Goal: Task Accomplishment & Management: Use online tool/utility

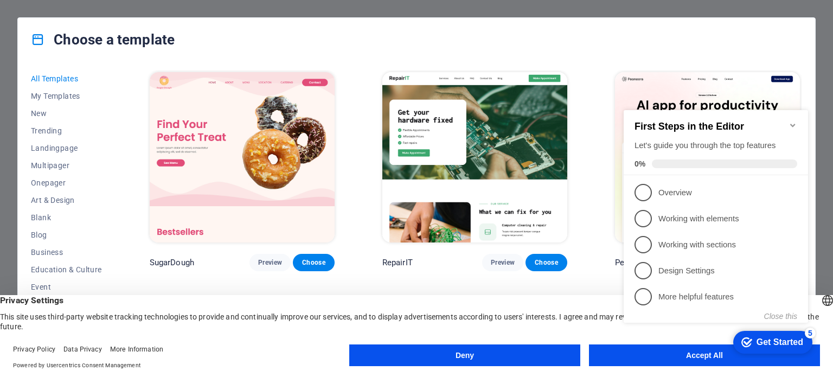
click at [502, 350] on button "Deny" at bounding box center [464, 355] width 231 height 22
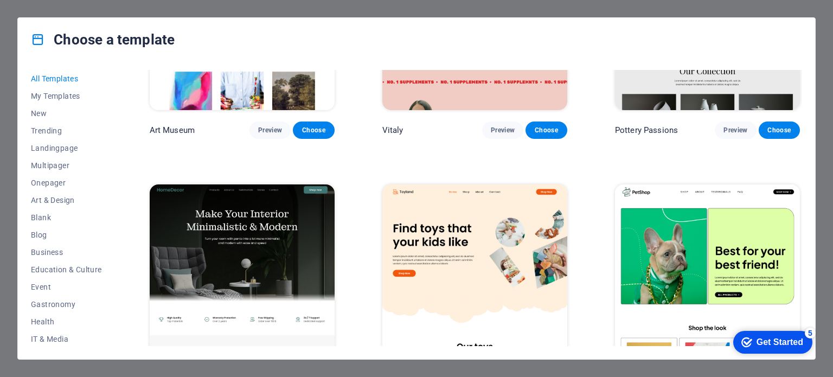
scroll to position [434, 0]
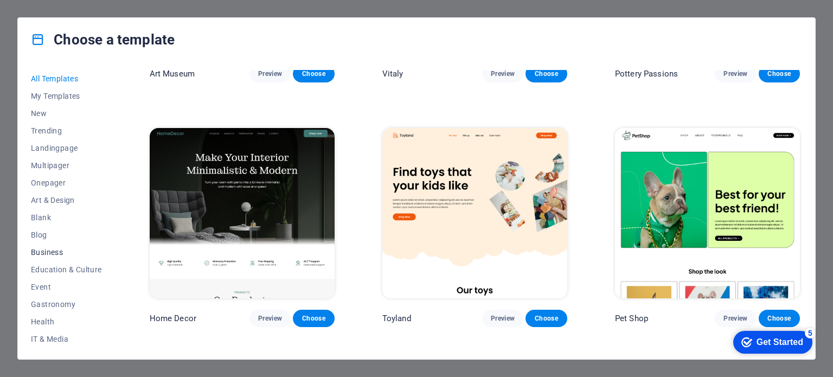
click at [54, 249] on span "Business" at bounding box center [66, 252] width 71 height 9
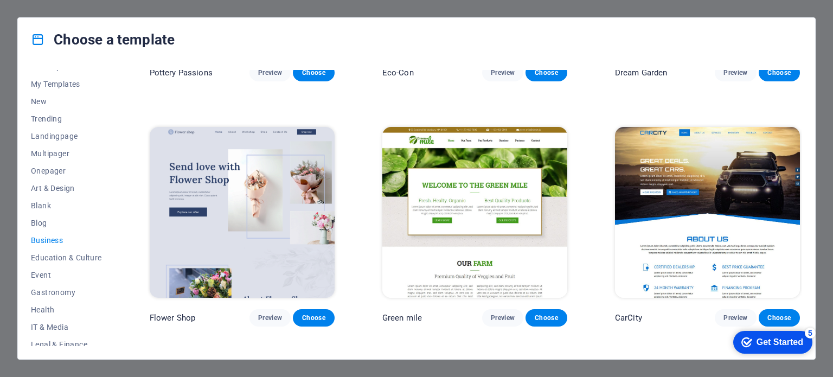
scroll to position [0, 0]
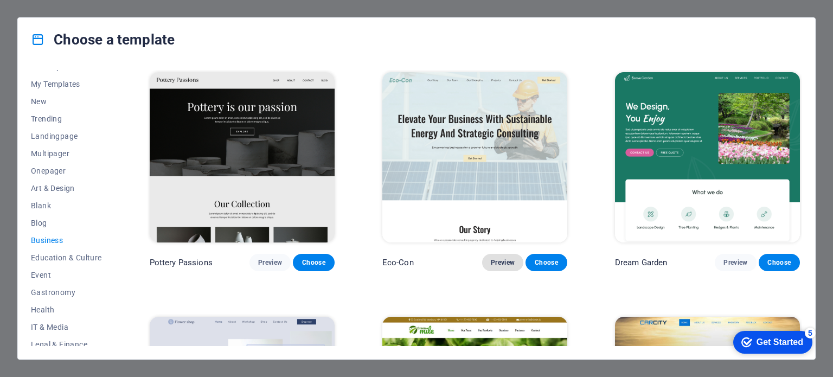
click at [501, 264] on span "Preview" at bounding box center [503, 262] width 24 height 9
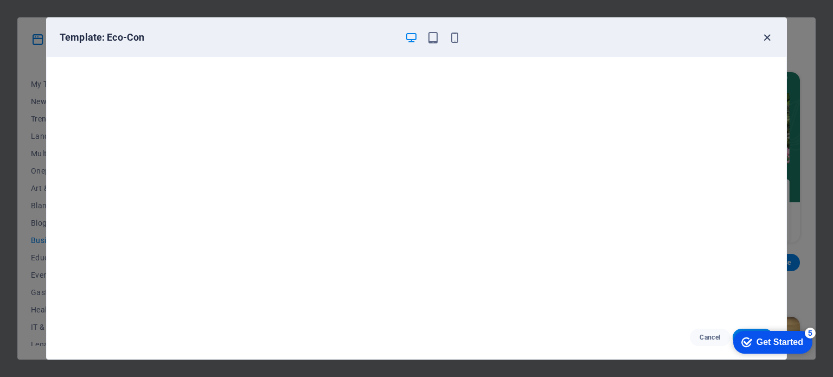
click at [765, 39] on icon "button" at bounding box center [767, 37] width 12 height 12
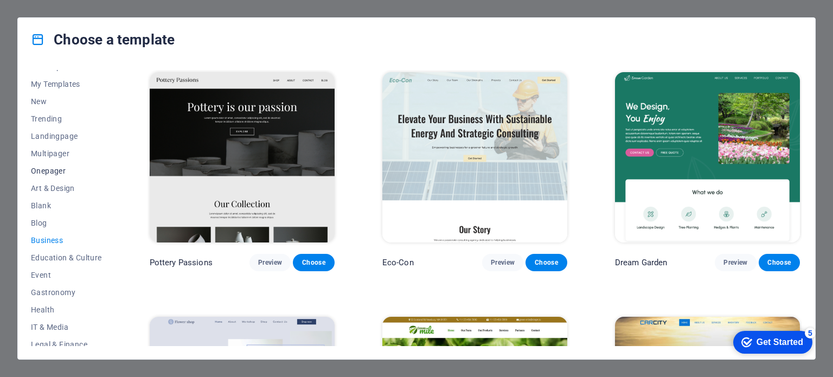
click at [53, 170] on span "Onepager" at bounding box center [66, 171] width 71 height 9
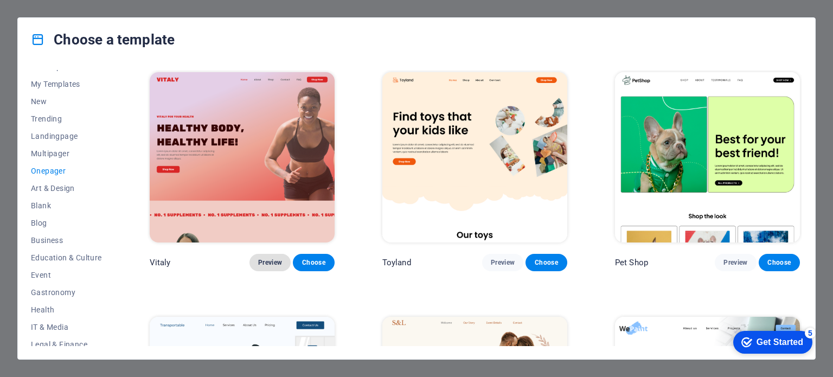
click at [267, 261] on span "Preview" at bounding box center [270, 262] width 24 height 9
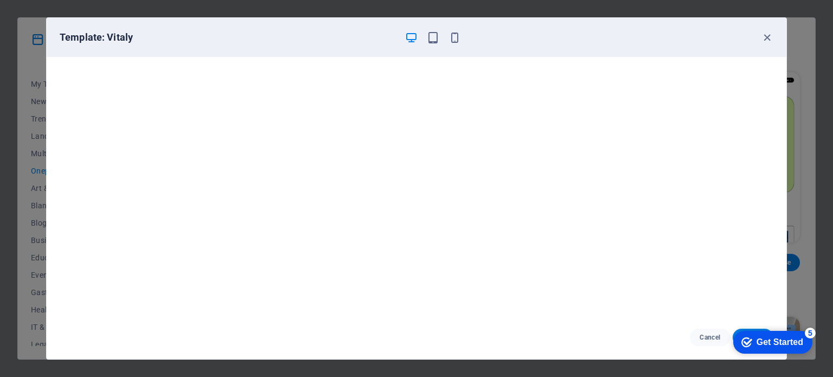
drag, startPoint x: 766, startPoint y: 344, endPoint x: 871, endPoint y: 575, distance: 253.7
click at [766, 344] on div "Get Started" at bounding box center [780, 342] width 47 height 10
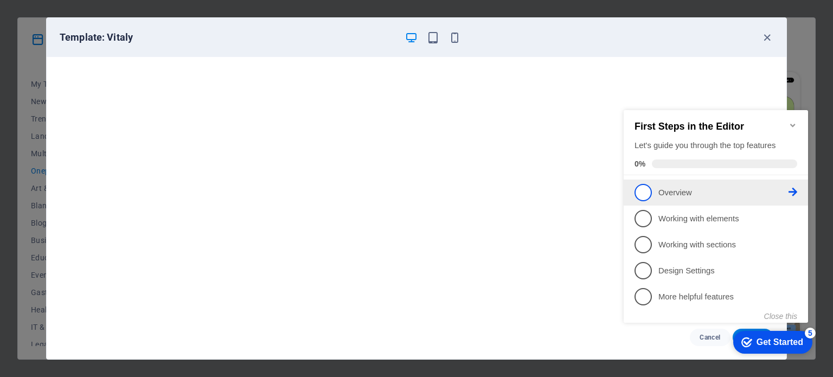
click at [642, 189] on span "1" at bounding box center [643, 192] width 17 height 17
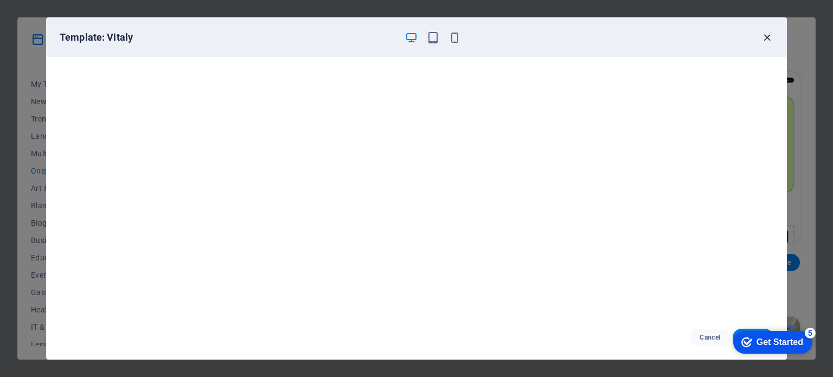
click at [768, 39] on icon "button" at bounding box center [767, 37] width 12 height 12
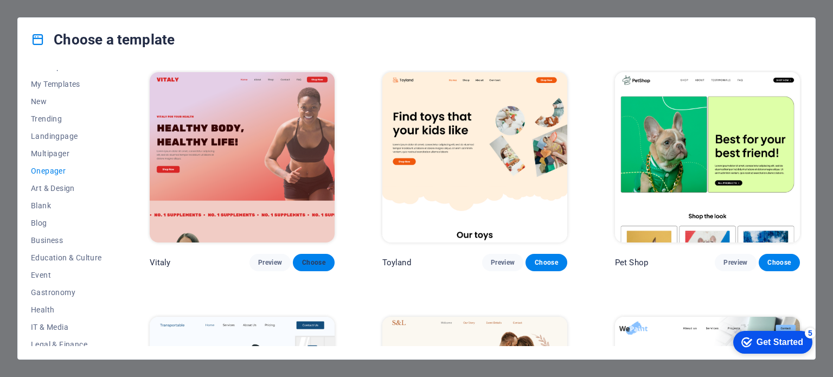
click at [319, 264] on span "Choose" at bounding box center [314, 262] width 24 height 9
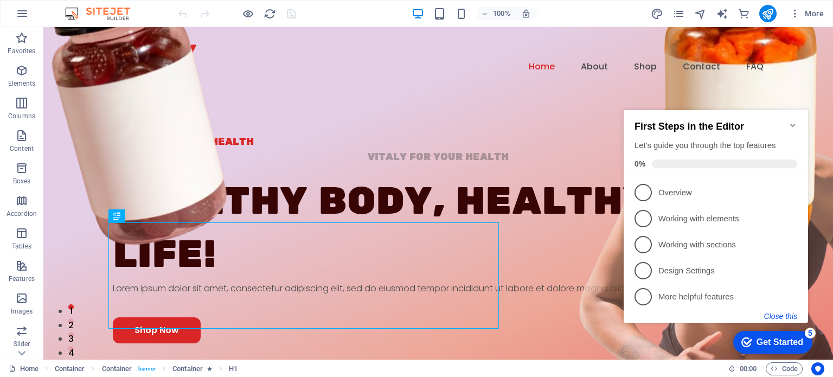
click at [781, 315] on button "Close this" at bounding box center [780, 316] width 33 height 9
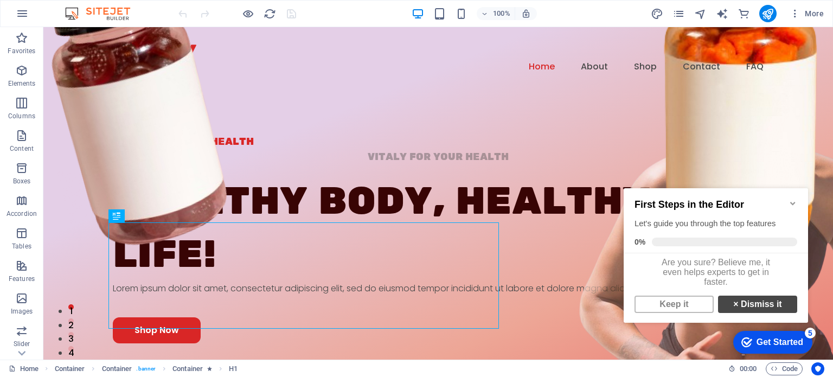
click at [742, 308] on link "× Dismiss it" at bounding box center [757, 304] width 79 height 17
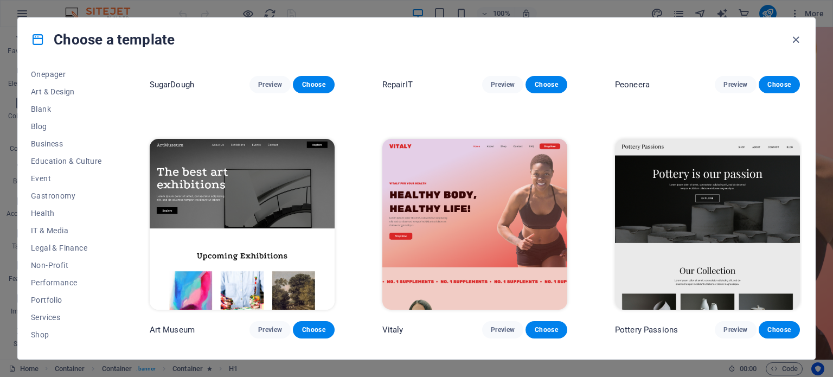
scroll to position [217, 0]
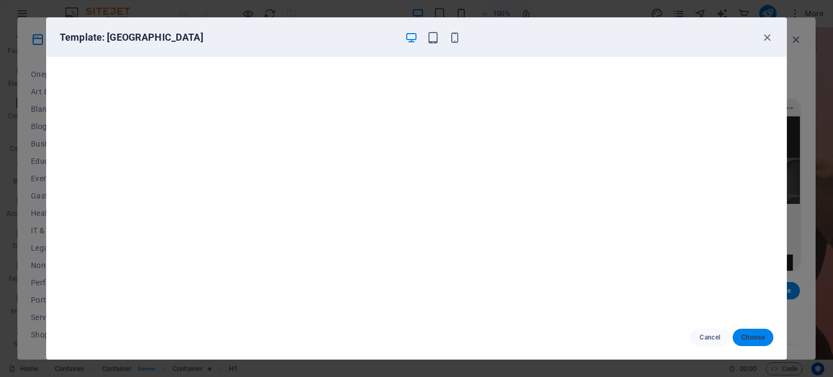
click at [758, 338] on span "Choose" at bounding box center [752, 337] width 23 height 9
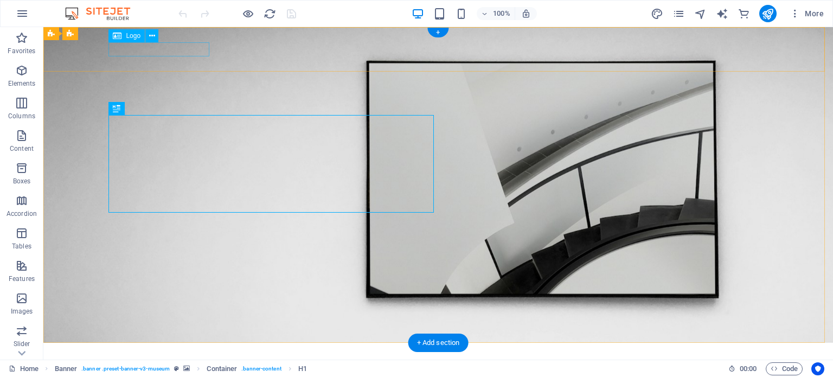
click at [187, 351] on div at bounding box center [438, 358] width 651 height 14
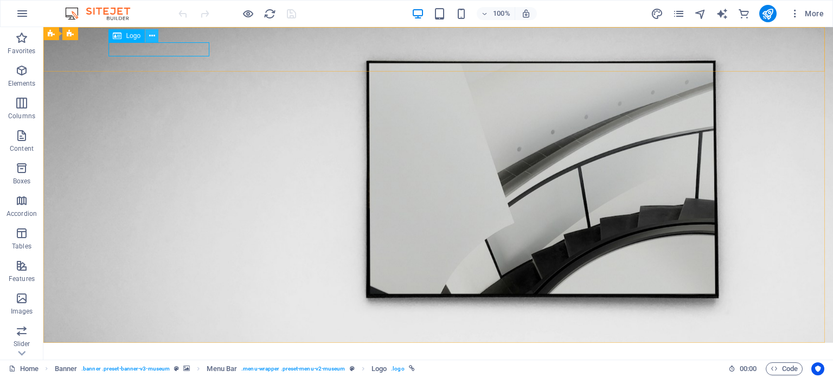
click at [0, 0] on icon at bounding box center [0, 0] width 0 height 0
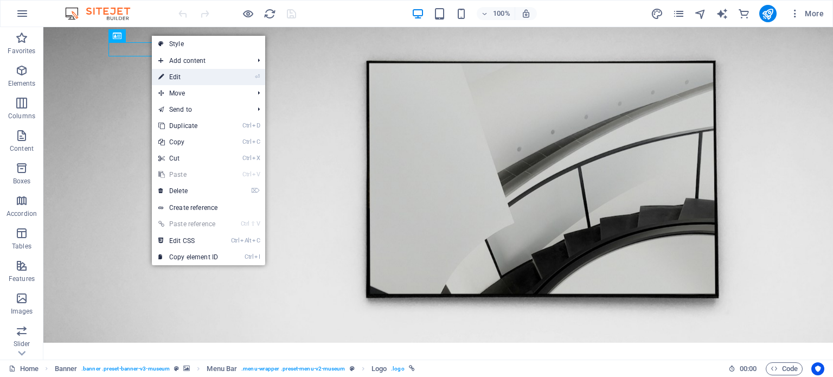
click at [179, 74] on link "⏎ Edit" at bounding box center [188, 77] width 73 height 16
select select "px"
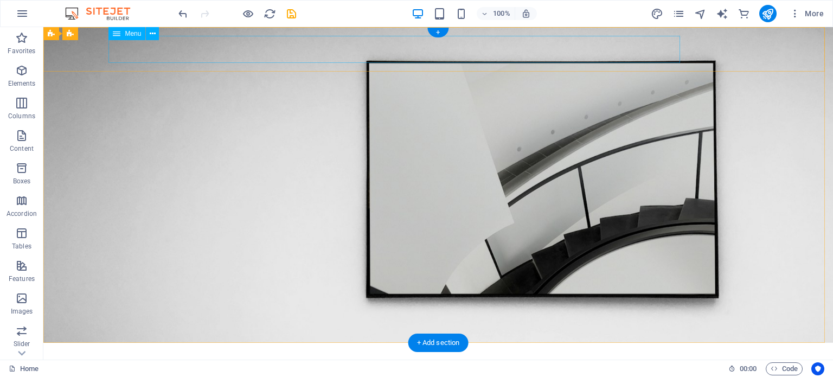
click at [147, 351] on nav "About Us Exhibitions Events Contact" at bounding box center [438, 364] width 651 height 27
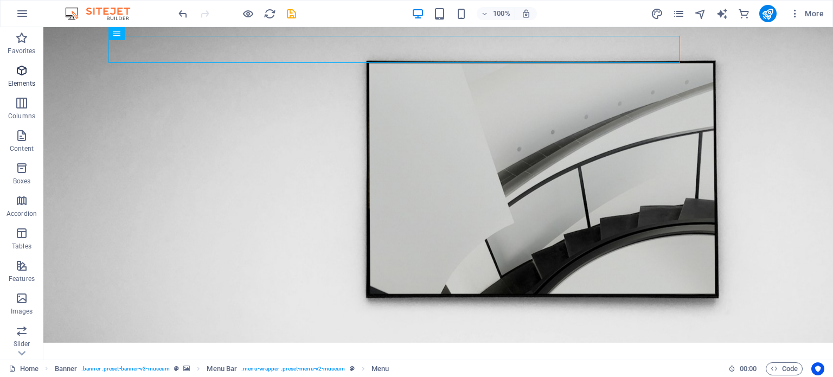
click at [24, 71] on icon "button" at bounding box center [21, 70] width 13 height 13
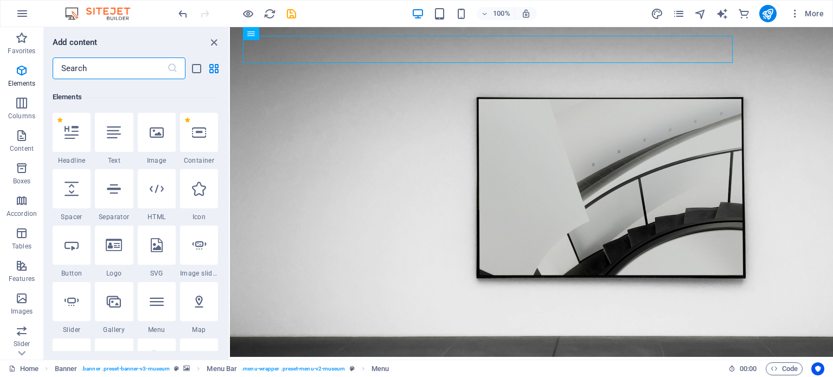
scroll to position [115, 0]
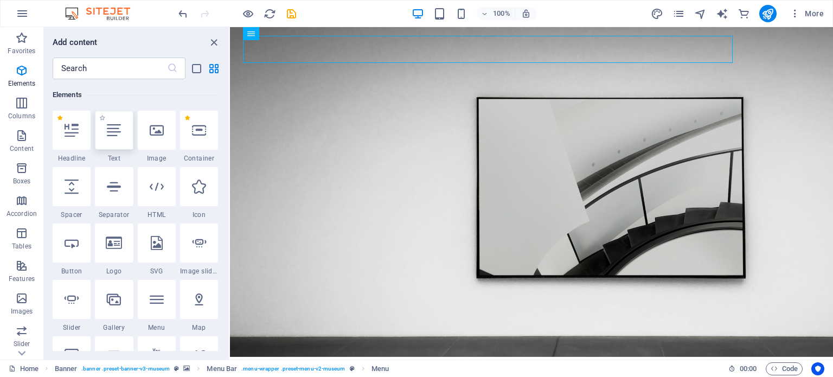
click at [112, 130] on icon at bounding box center [114, 130] width 14 height 14
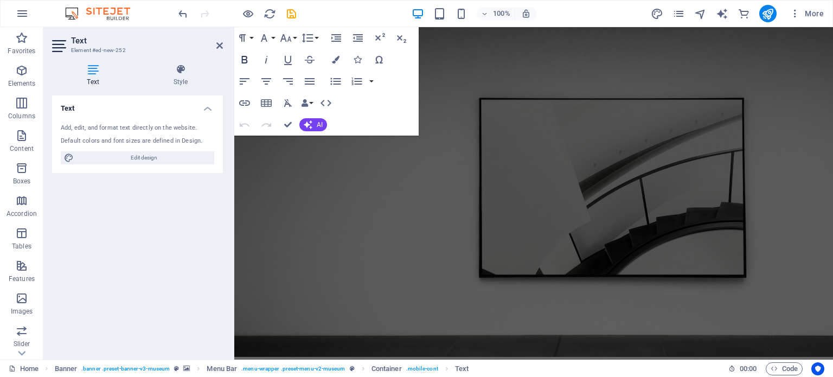
click at [245, 58] on icon "button" at bounding box center [244, 59] width 13 height 13
click at [110, 130] on div "Add, edit, and format text directly on the website." at bounding box center [138, 128] width 154 height 9
click at [140, 157] on span "Edit design" at bounding box center [144, 157] width 134 height 13
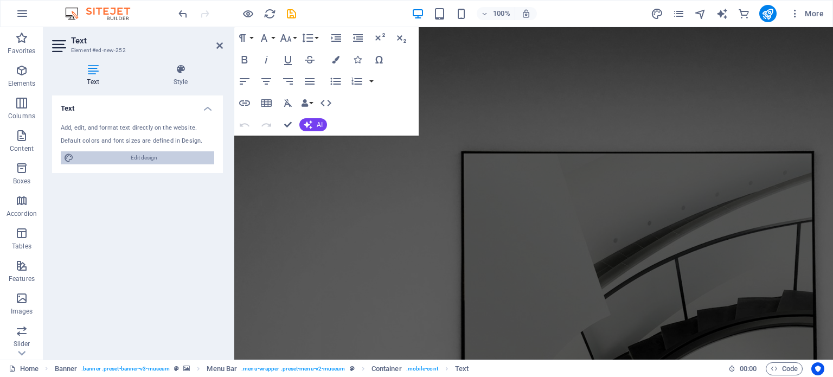
select select "px"
select select "300"
select select "px"
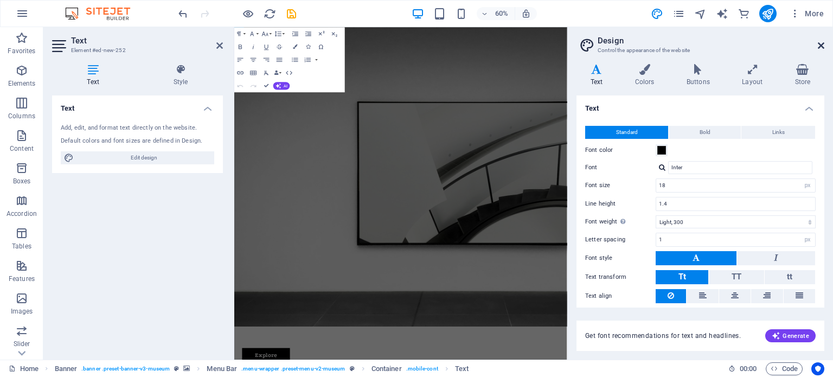
click at [822, 44] on icon at bounding box center [821, 45] width 7 height 9
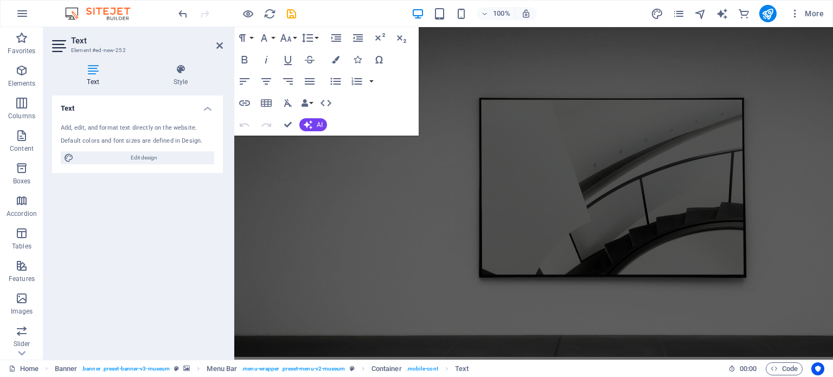
click at [89, 72] on icon at bounding box center [93, 69] width 82 height 11
click at [100, 137] on div "Default colors and font sizes are defined in Design." at bounding box center [138, 141] width 154 height 9
click at [132, 157] on span "Edit design" at bounding box center [144, 157] width 134 height 13
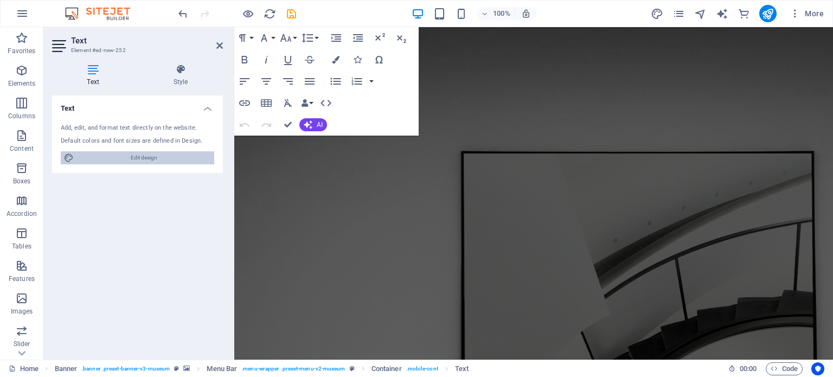
select select "px"
select select "300"
select select "px"
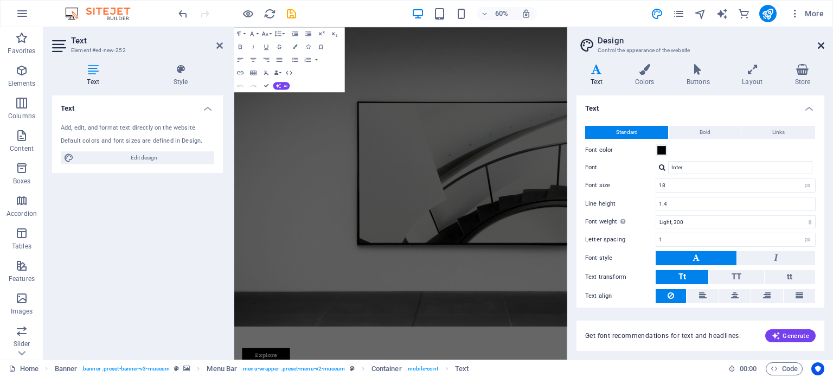
click at [820, 45] on icon at bounding box center [821, 45] width 7 height 9
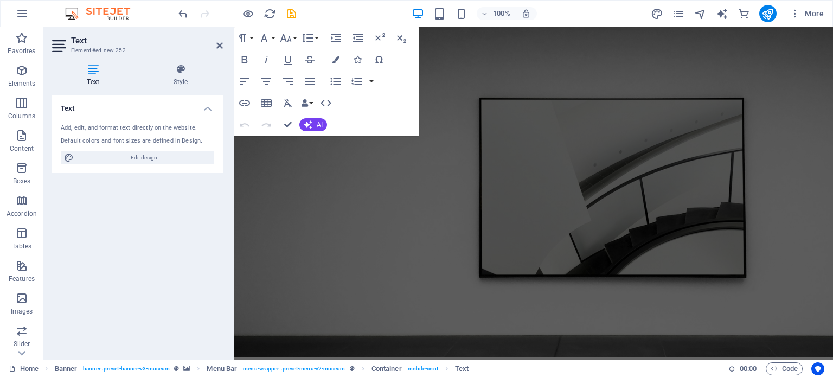
click at [103, 128] on div "Add, edit, and format text directly on the website." at bounding box center [138, 128] width 154 height 9
click at [99, 128] on div "Add, edit, and format text directly on the website." at bounding box center [138, 128] width 154 height 9
click at [111, 137] on div "Default colors and font sizes are defined in Design." at bounding box center [138, 141] width 154 height 9
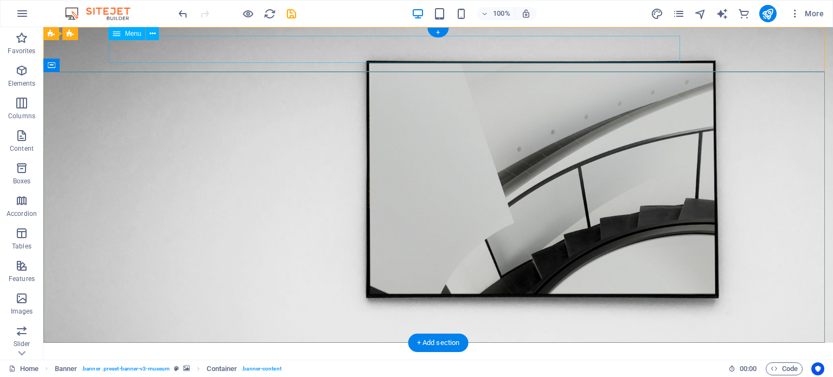
click at [128, 351] on nav "About Us Exhibitions Events Contact" at bounding box center [438, 364] width 651 height 27
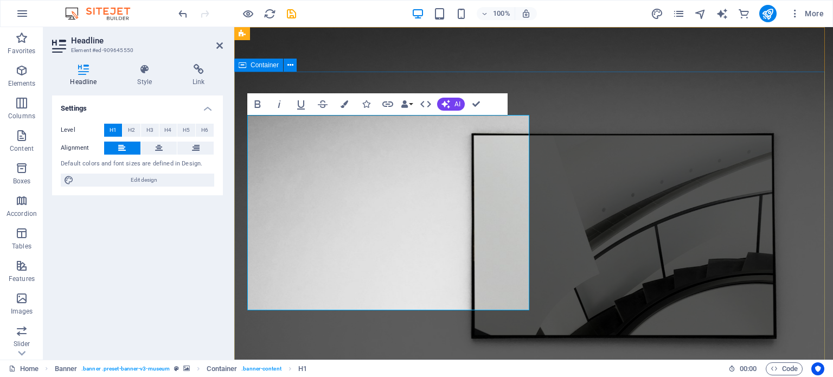
drag, startPoint x: 415, startPoint y: 288, endPoint x: 242, endPoint y: 190, distance: 199.4
click at [131, 130] on span "H2" at bounding box center [131, 130] width 7 height 13
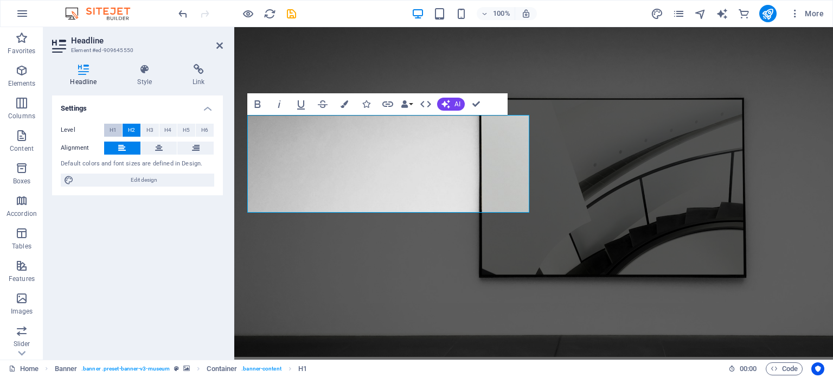
click at [111, 130] on span "H1" at bounding box center [113, 130] width 7 height 13
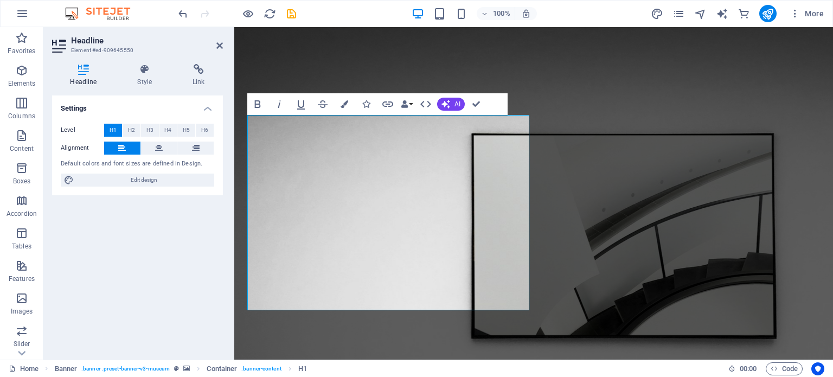
drag, startPoint x: 428, startPoint y: 287, endPoint x: 232, endPoint y: 203, distance: 213.9
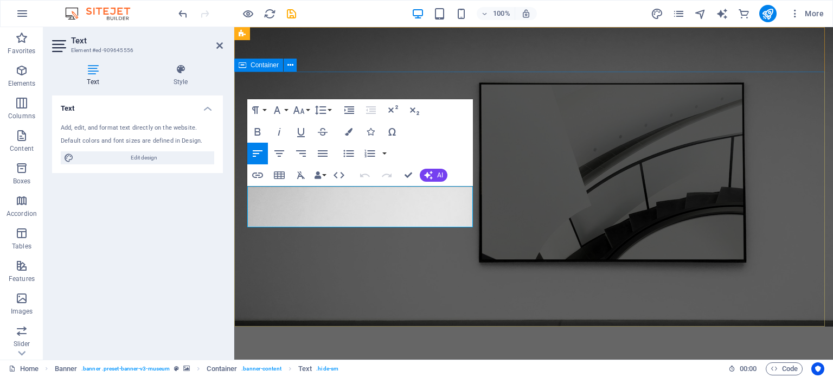
drag, startPoint x: 354, startPoint y: 220, endPoint x: 239, endPoint y: 188, distance: 119.5
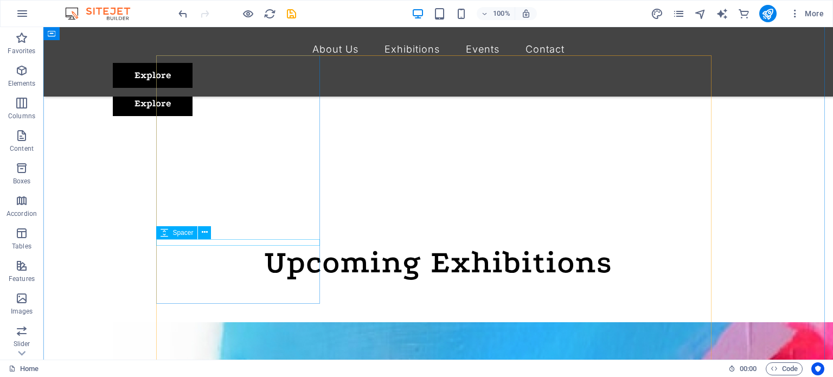
scroll to position [271, 0]
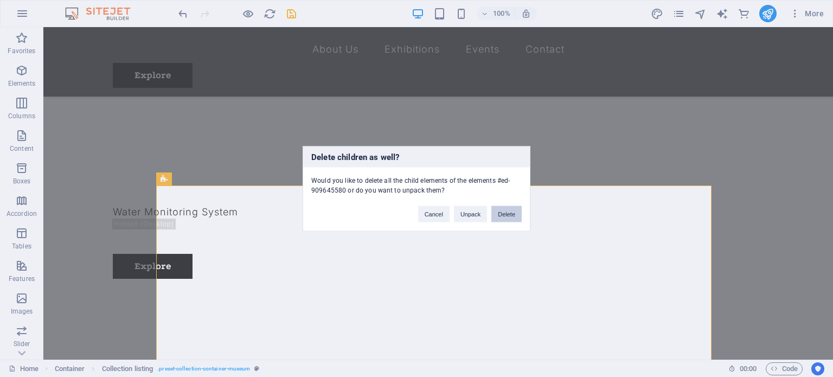
click at [510, 210] on button "Delete" at bounding box center [506, 214] width 30 height 16
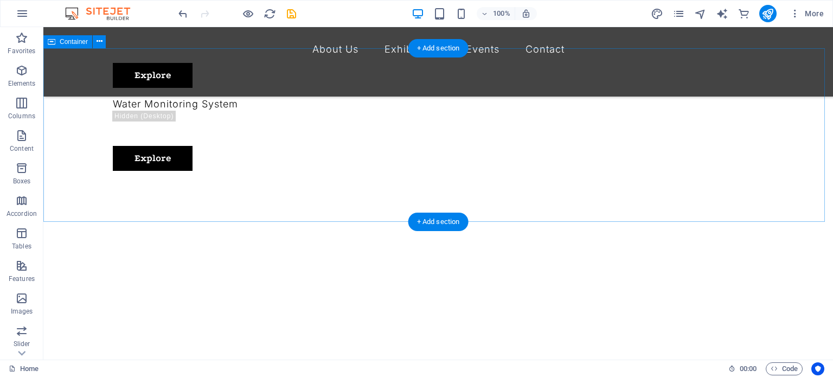
scroll to position [380, 0]
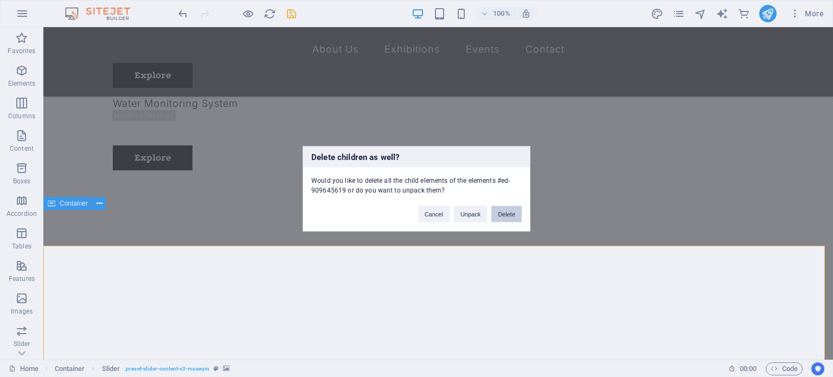
click at [501, 211] on button "Delete" at bounding box center [506, 214] width 30 height 16
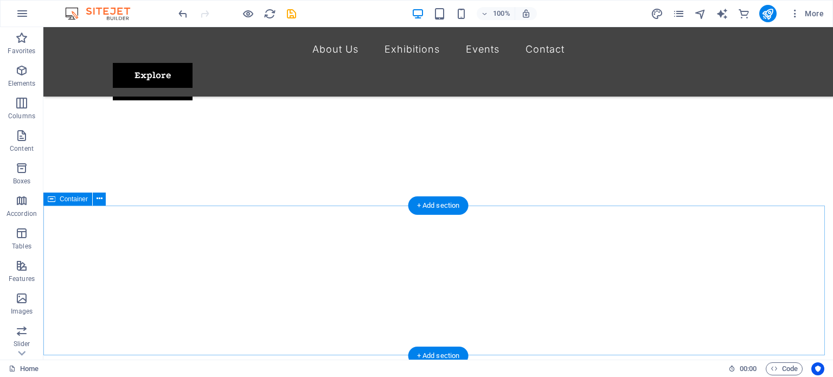
scroll to position [542, 0]
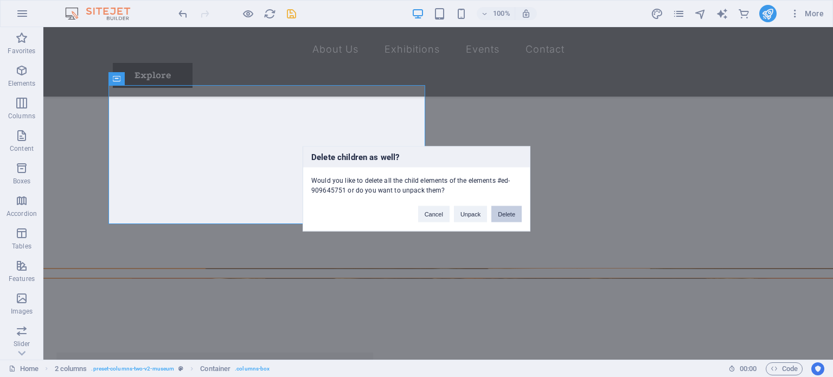
click at [505, 214] on button "Delete" at bounding box center [506, 214] width 30 height 16
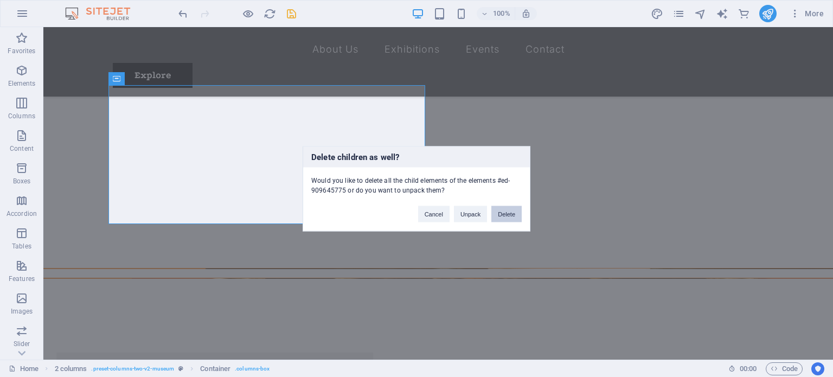
drag, startPoint x: 503, startPoint y: 215, endPoint x: 455, endPoint y: 188, distance: 55.4
click at [503, 215] on button "Delete" at bounding box center [506, 214] width 30 height 16
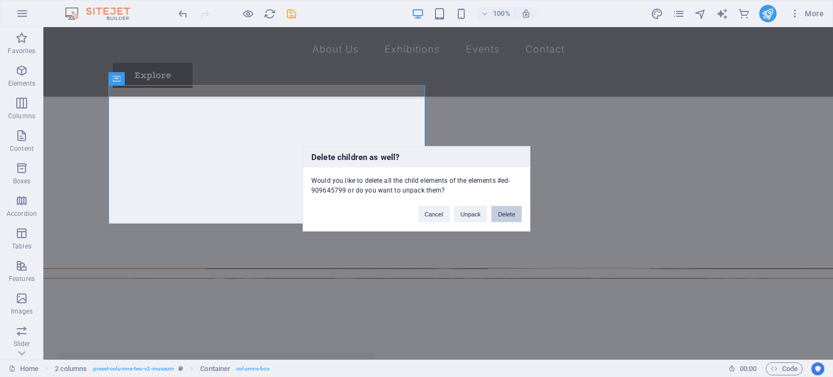
click at [502, 212] on button "Delete" at bounding box center [506, 214] width 30 height 16
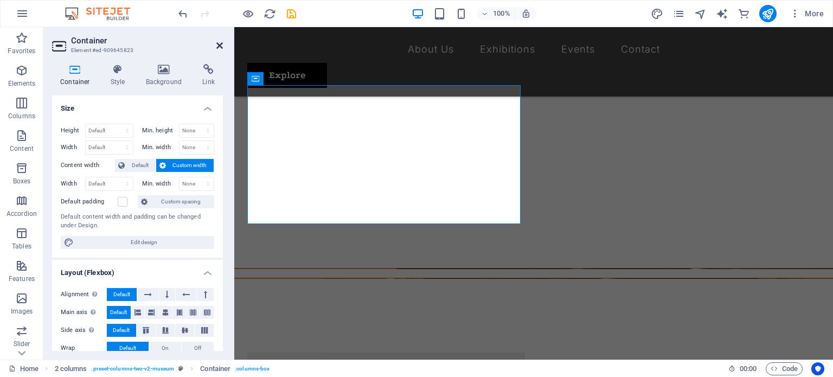
click at [221, 41] on icon at bounding box center [219, 45] width 7 height 9
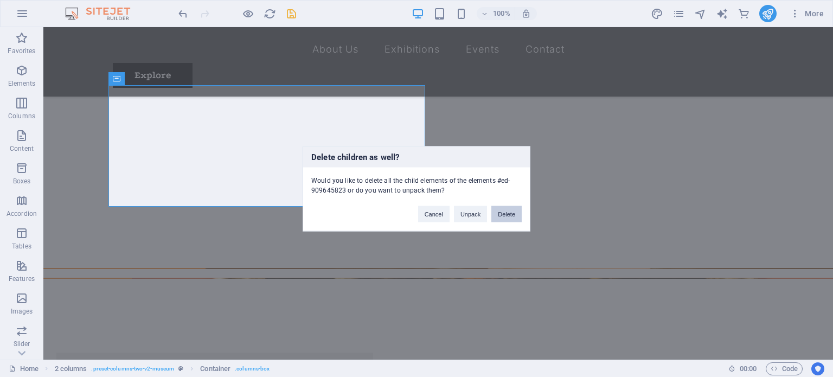
click at [510, 215] on button "Delete" at bounding box center [506, 214] width 30 height 16
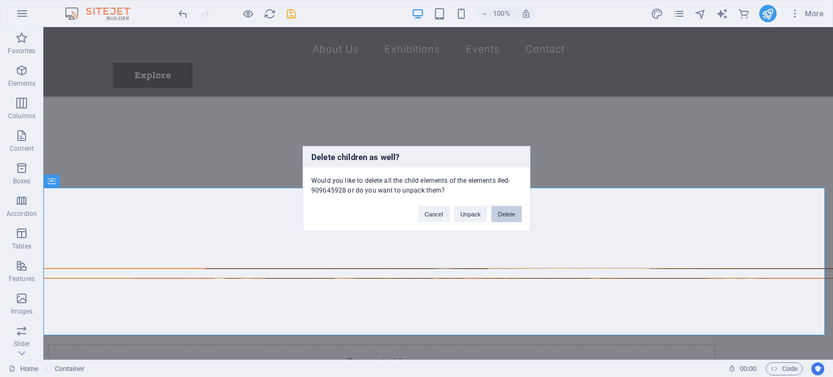
drag, startPoint x: 505, startPoint y: 214, endPoint x: 456, endPoint y: 185, distance: 56.7
click at [505, 214] on button "Delete" at bounding box center [506, 214] width 30 height 16
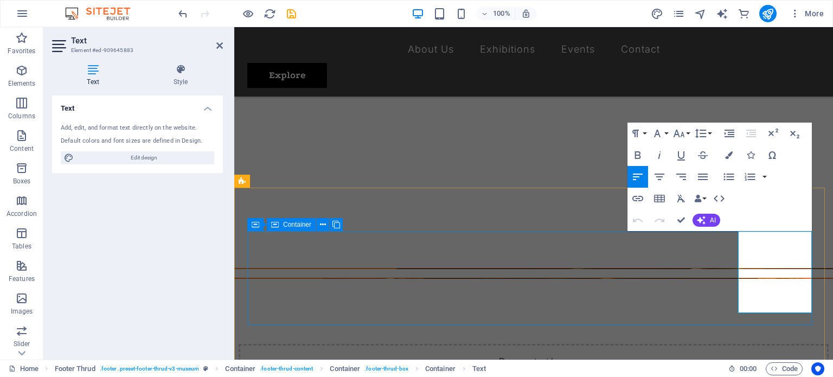
drag, startPoint x: 795, startPoint y: 304, endPoint x: 733, endPoint y: 304, distance: 61.8
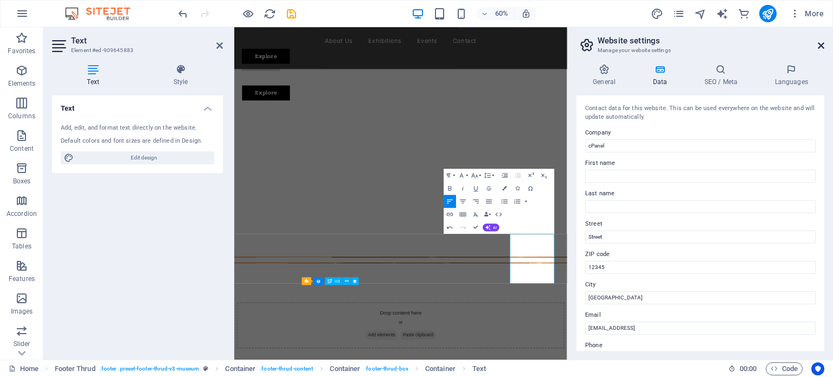
click at [821, 44] on icon at bounding box center [821, 45] width 7 height 9
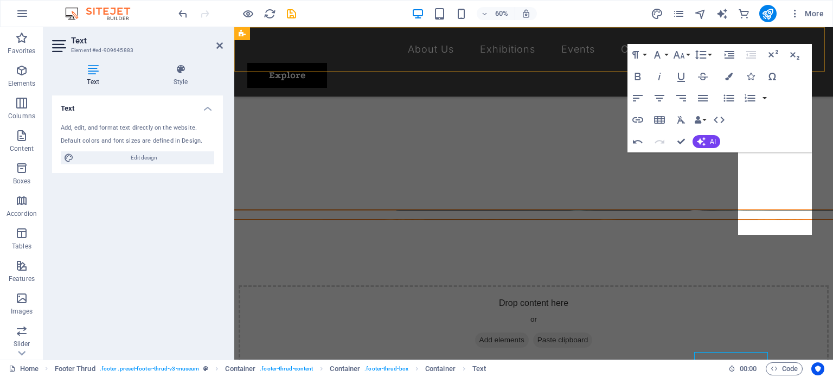
scroll to position [621, 0]
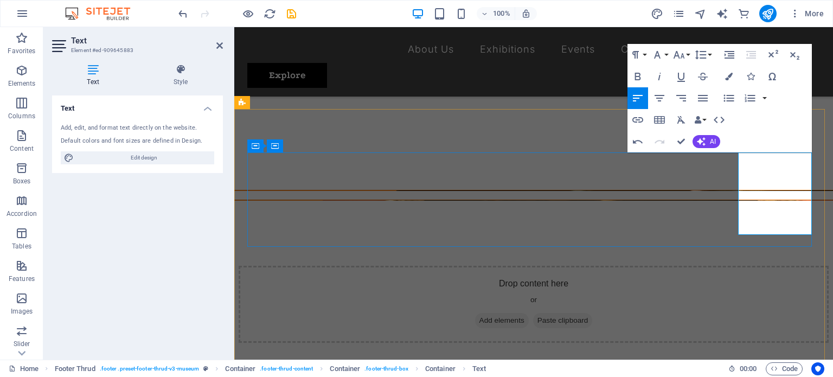
drag, startPoint x: 805, startPoint y: 200, endPoint x: 746, endPoint y: 197, distance: 59.2
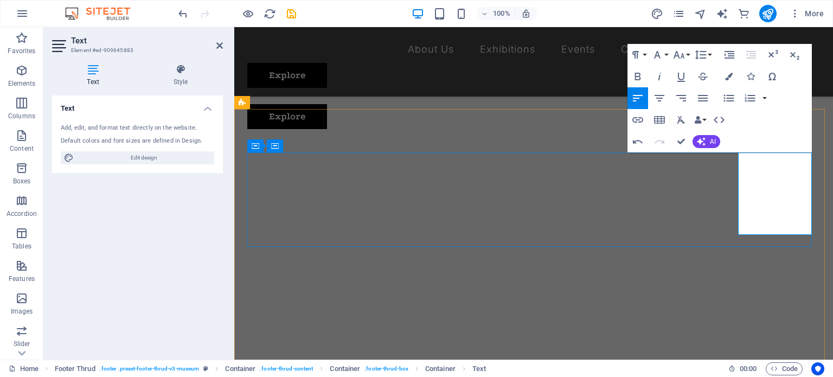
scroll to position [601, 0]
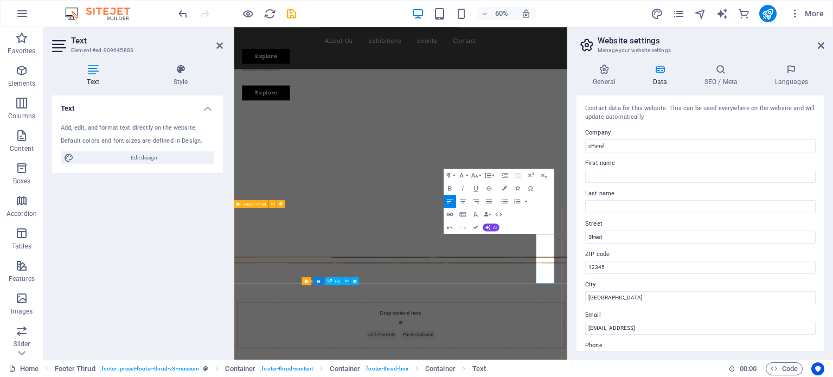
drag, startPoint x: 754, startPoint y: 419, endPoint x: 708, endPoint y: 366, distance: 70.4
click at [822, 46] on icon at bounding box center [821, 45] width 7 height 9
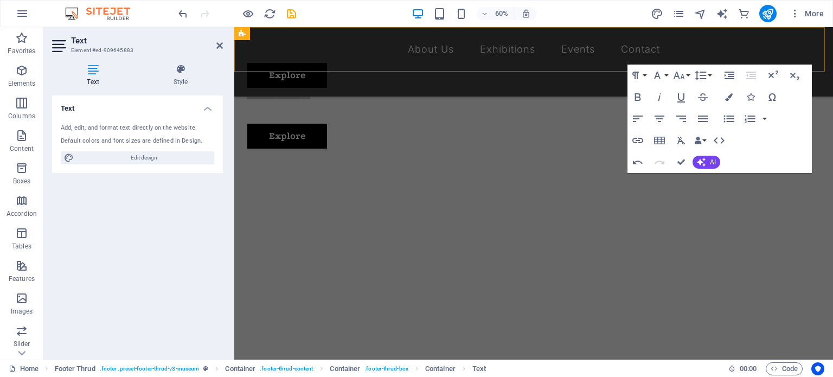
scroll to position [600, 0]
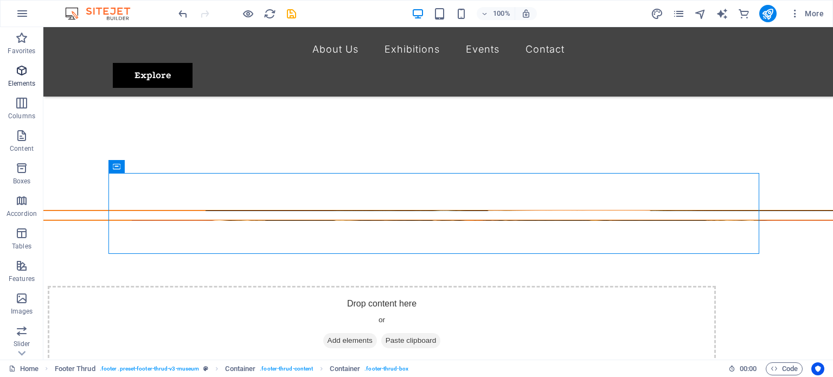
click at [18, 74] on icon "button" at bounding box center [21, 70] width 13 height 13
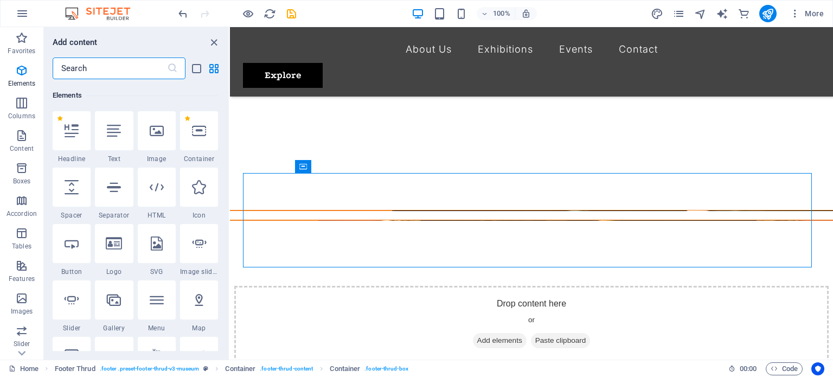
scroll to position [115, 0]
click at [125, 135] on div at bounding box center [114, 130] width 38 height 39
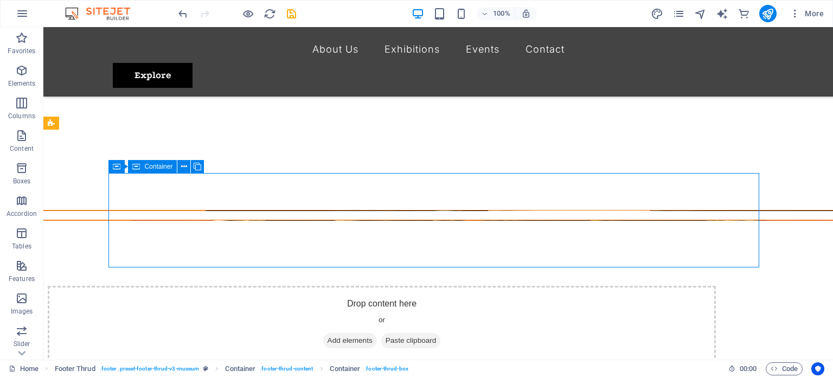
drag, startPoint x: 673, startPoint y: 214, endPoint x: 718, endPoint y: 232, distance: 48.8
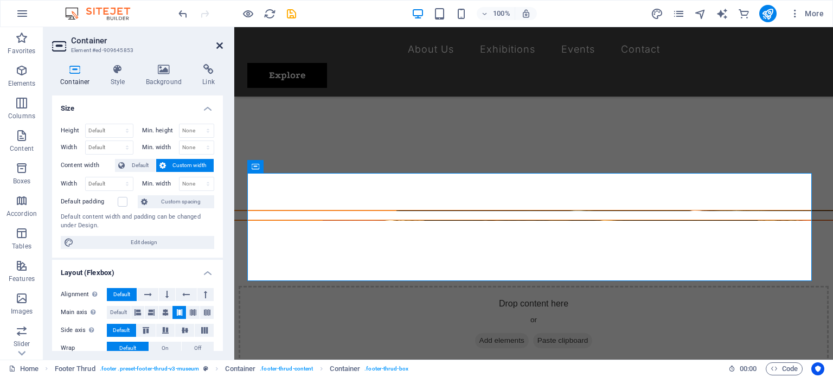
click at [219, 46] on icon at bounding box center [219, 45] width 7 height 9
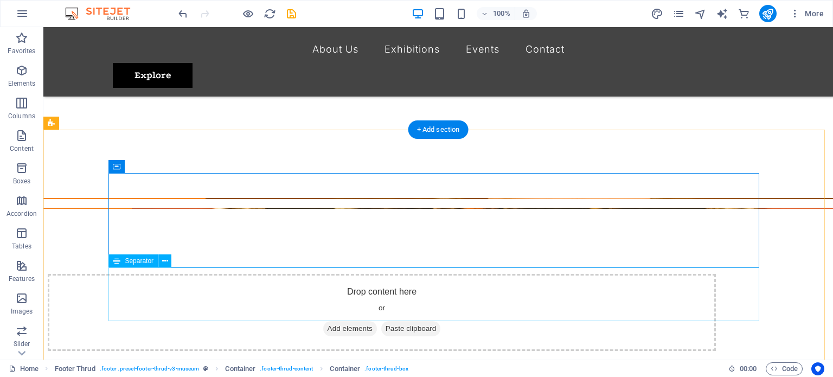
scroll to position [624, 0]
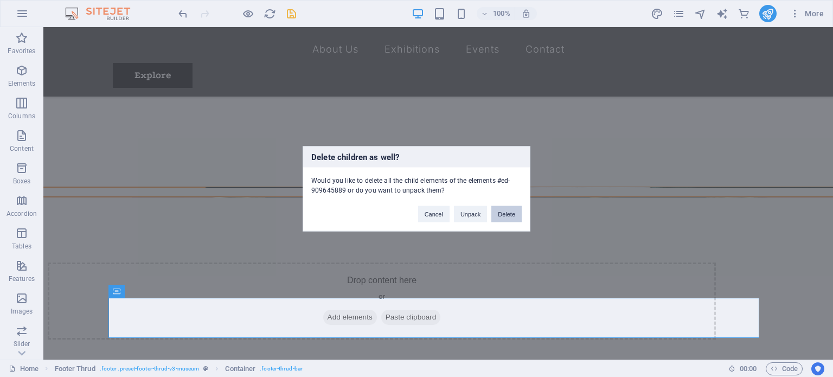
click at [519, 208] on button "Delete" at bounding box center [506, 214] width 30 height 16
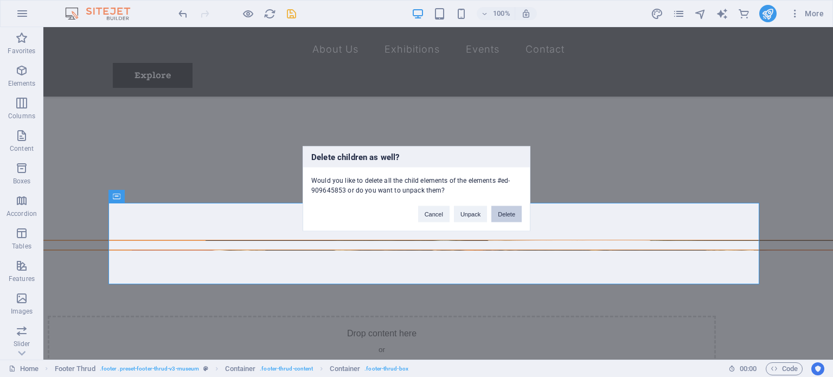
click at [516, 213] on button "Delete" at bounding box center [506, 214] width 30 height 16
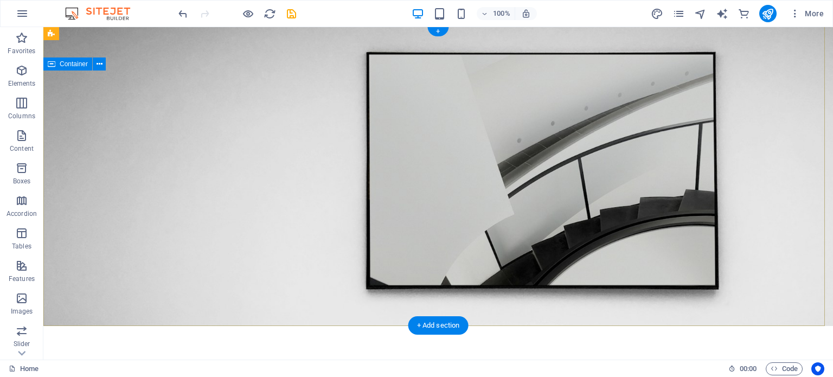
scroll to position [0, 0]
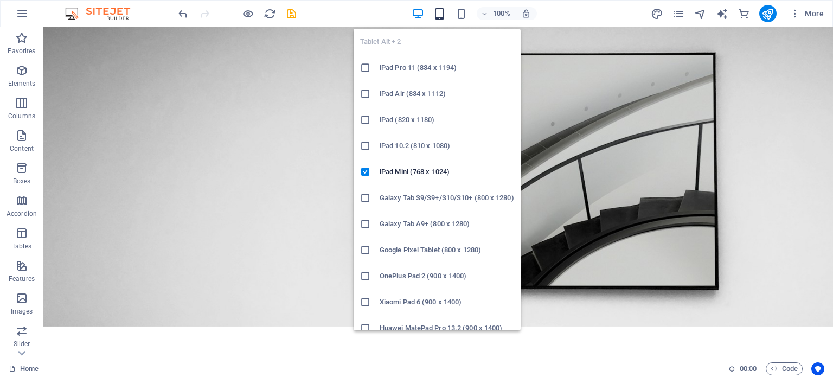
click at [440, 12] on icon "button" at bounding box center [439, 14] width 12 height 12
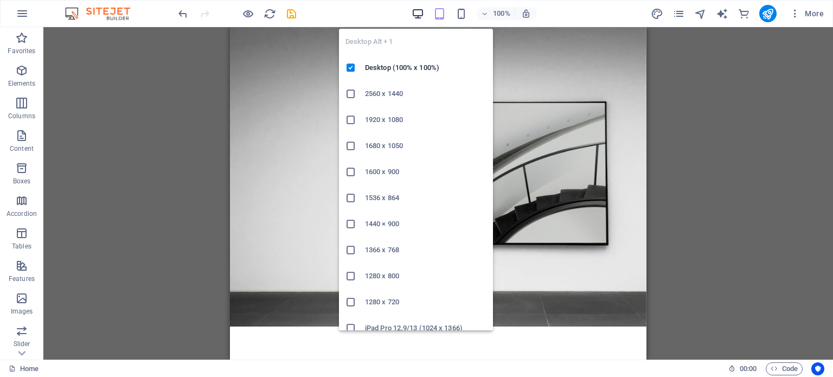
click at [418, 13] on icon "button" at bounding box center [418, 14] width 12 height 12
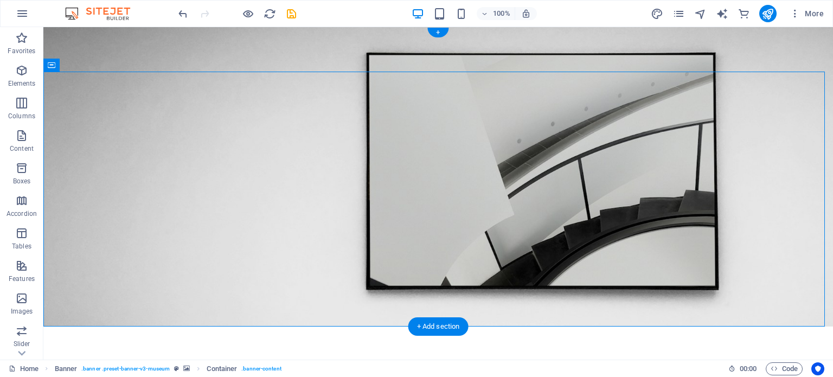
drag, startPoint x: 741, startPoint y: 300, endPoint x: 601, endPoint y: 212, distance: 165.7
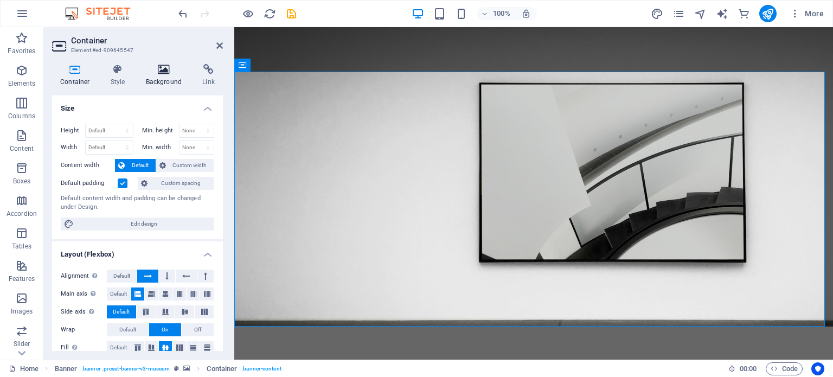
click at [161, 67] on icon at bounding box center [164, 69] width 53 height 11
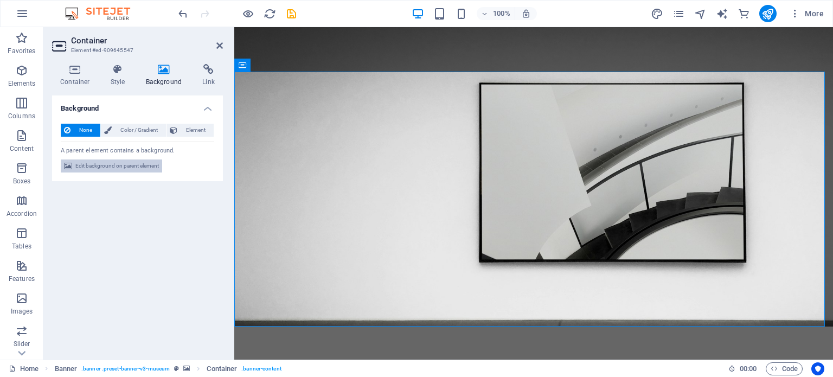
click at [118, 165] on span "Edit background on parent element" at bounding box center [117, 165] width 84 height 13
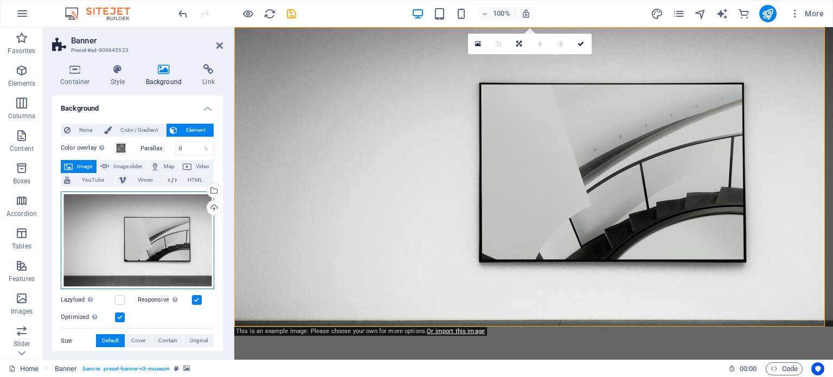
click at [159, 240] on div "Drag files here, click to choose files or select files from Files or our free s…" at bounding box center [138, 240] width 154 height 98
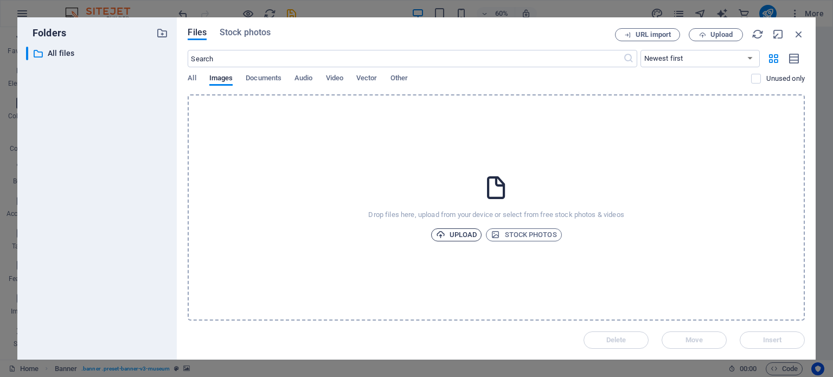
click at [465, 233] on span "Upload" at bounding box center [456, 234] width 41 height 13
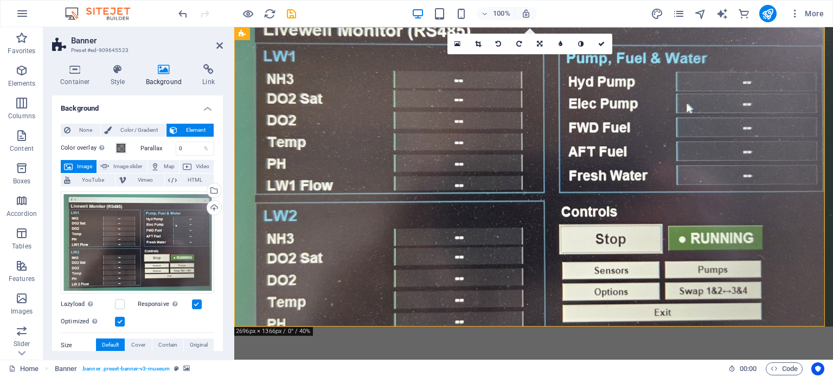
click at [167, 68] on icon at bounding box center [164, 69] width 53 height 11
click at [68, 134] on icon at bounding box center [67, 130] width 7 height 13
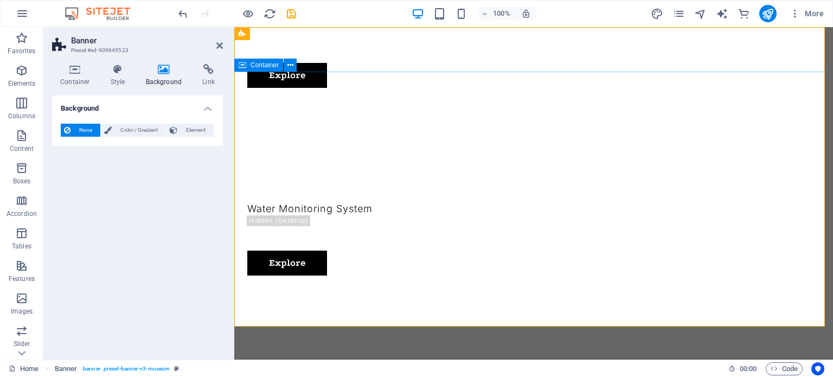
click at [691, 142] on div "MoSy Water Monitoring System Lorem ipsum dolor sit amet, consectetur adipiscing…" at bounding box center [533, 208] width 599 height 222
click at [219, 46] on icon at bounding box center [219, 45] width 7 height 9
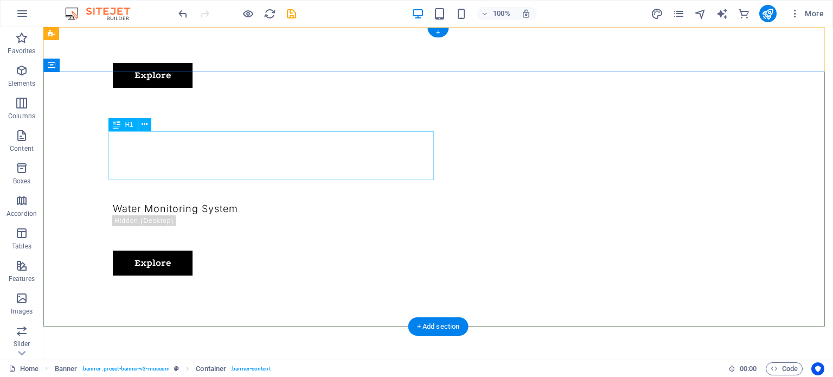
click at [141, 158] on div "MoSy" at bounding box center [438, 164] width 651 height 49
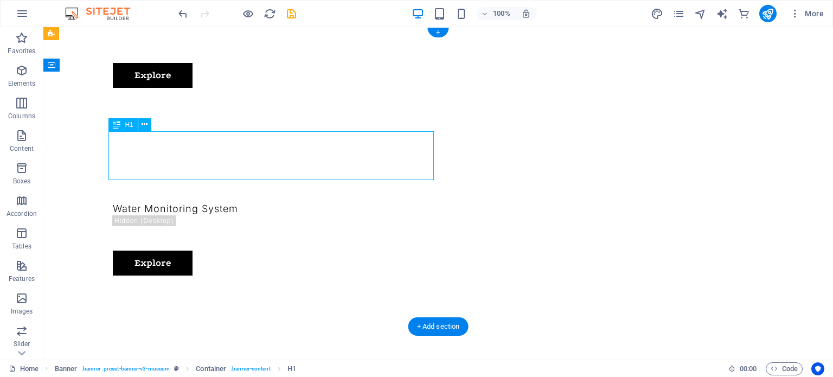
click at [144, 154] on div "MoSy" at bounding box center [438, 164] width 651 height 49
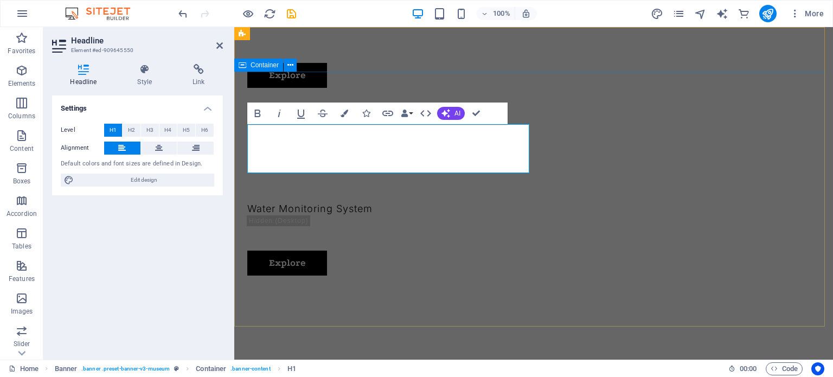
click at [726, 141] on div "MoSy Water Monitoring System Lorem ipsum dolor sit amet, consectetur adipiscing…" at bounding box center [533, 208] width 599 height 222
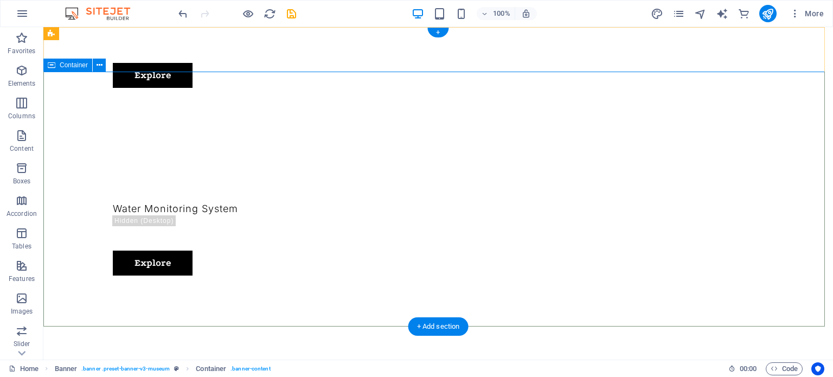
click at [566, 156] on div "MoSy Water Monitoring System Lorem ipsum dolor sit amet, consectetur adipiscing…" at bounding box center [438, 208] width 790 height 222
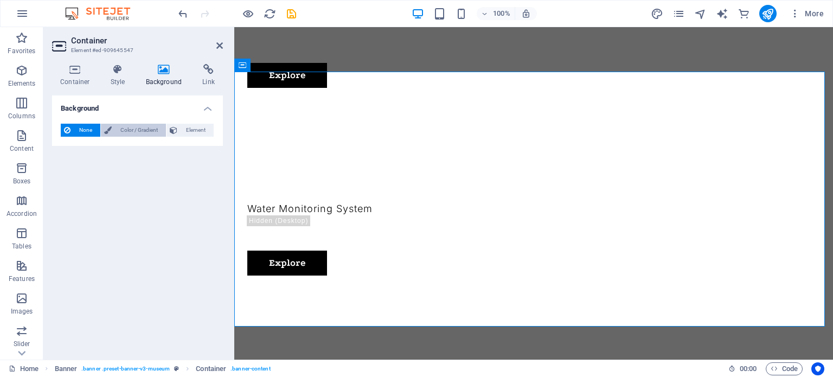
click at [139, 130] on span "Color / Gradient" at bounding box center [139, 130] width 48 height 13
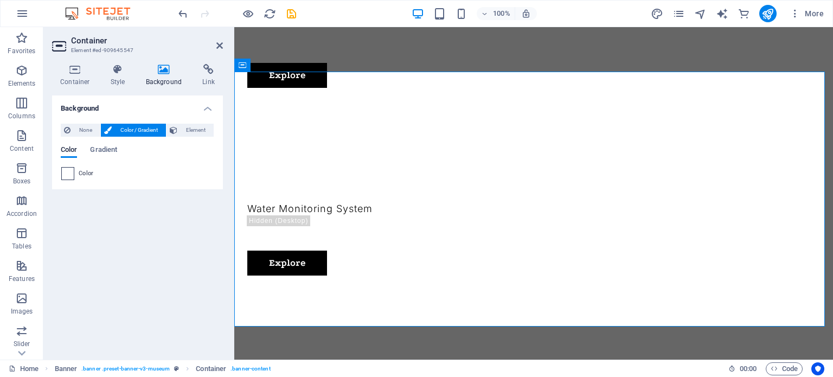
click at [69, 173] on span at bounding box center [68, 174] width 12 height 12
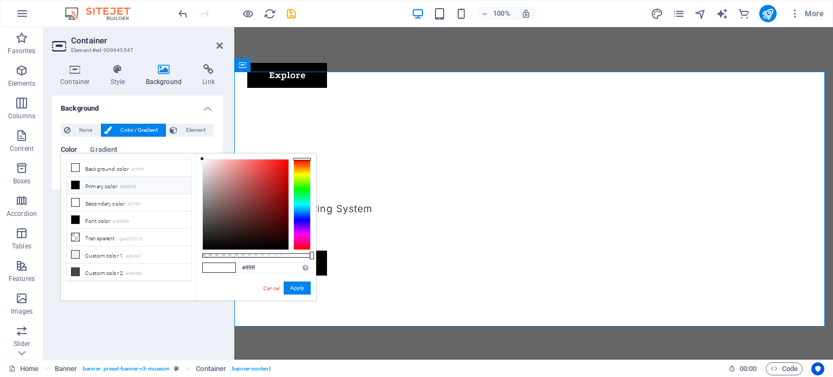
click at [74, 184] on icon at bounding box center [76, 185] width 8 height 8
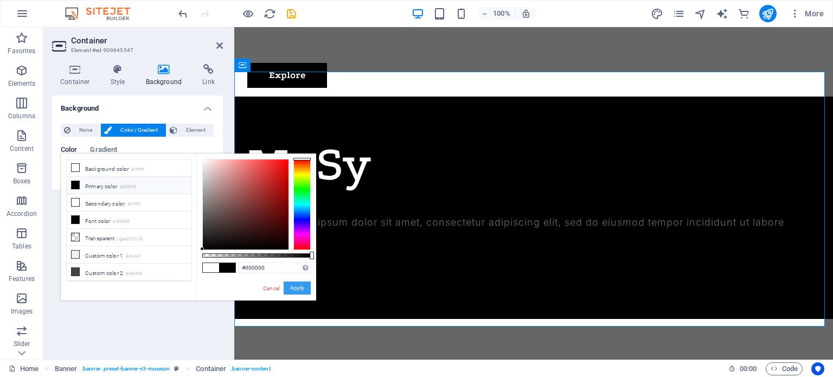
click at [298, 288] on button "Apply" at bounding box center [297, 288] width 27 height 13
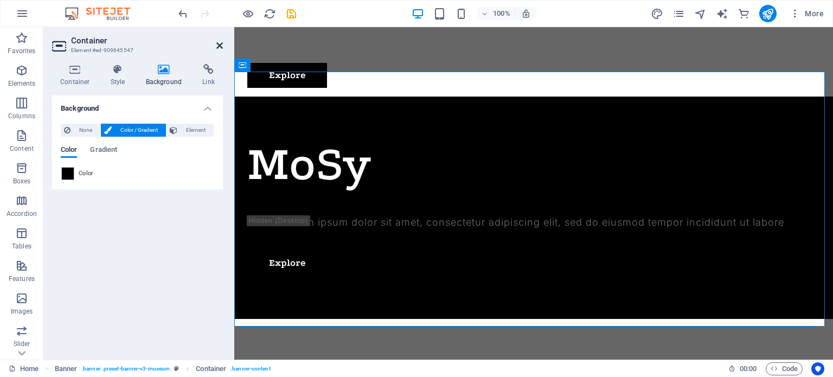
click at [219, 45] on icon at bounding box center [219, 45] width 7 height 9
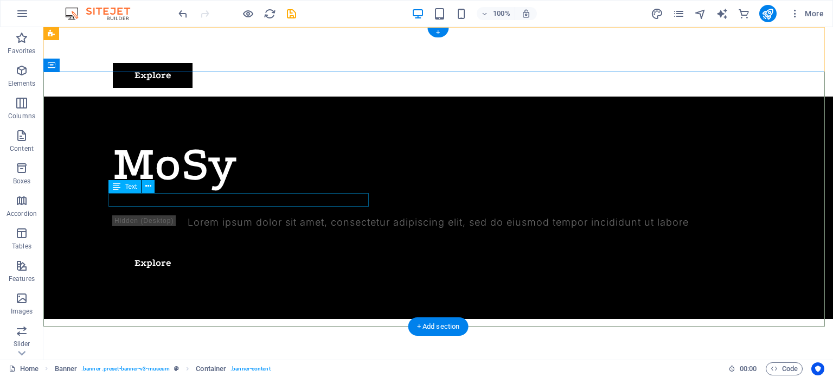
click at [159, 202] on div "Water Monitoring System" at bounding box center [438, 209] width 651 height 14
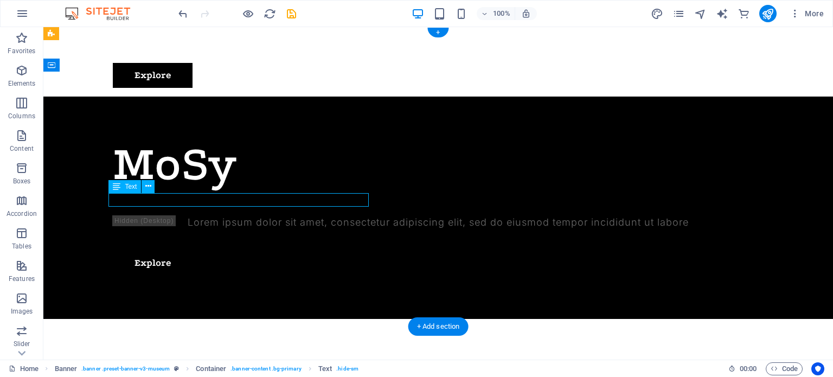
click at [159, 202] on div "Water Monitoring System" at bounding box center [438, 209] width 651 height 14
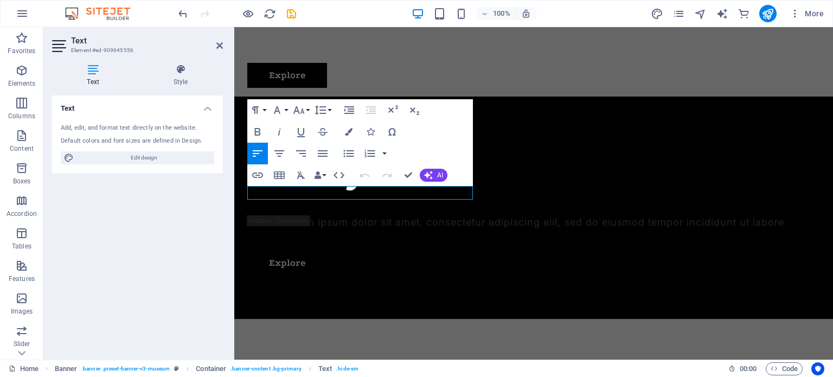
click at [157, 209] on div "Text Add, edit, and format text directly on the website. Default colors and fon…" at bounding box center [137, 222] width 171 height 255
click at [649, 97] on div "MoSy Water Monitoring System Lorem ipsum dolor sit amet, consectetur adipiscing…" at bounding box center [533, 208] width 599 height 222
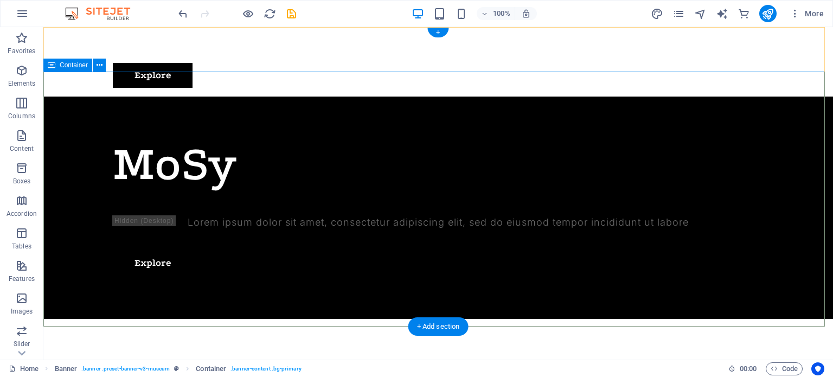
click at [579, 143] on div "MoSy Water Monitoring System Lorem ipsum dolor sit amet, consectetur adipiscing…" at bounding box center [438, 208] width 790 height 222
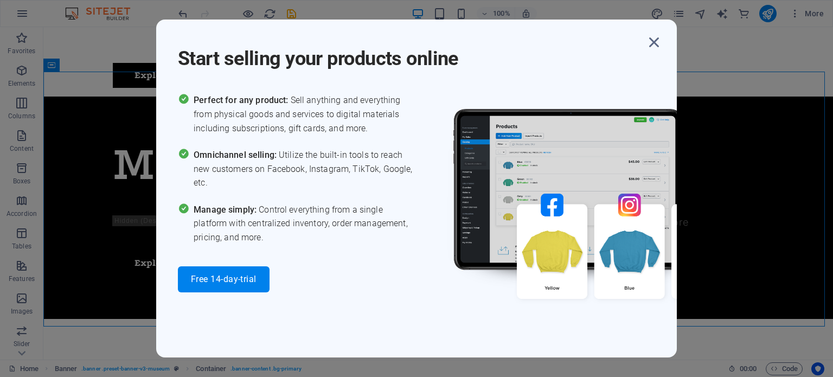
click at [578, 143] on div at bounding box center [557, 192] width 239 height 199
click at [655, 41] on icon "button" at bounding box center [654, 43] width 20 height 20
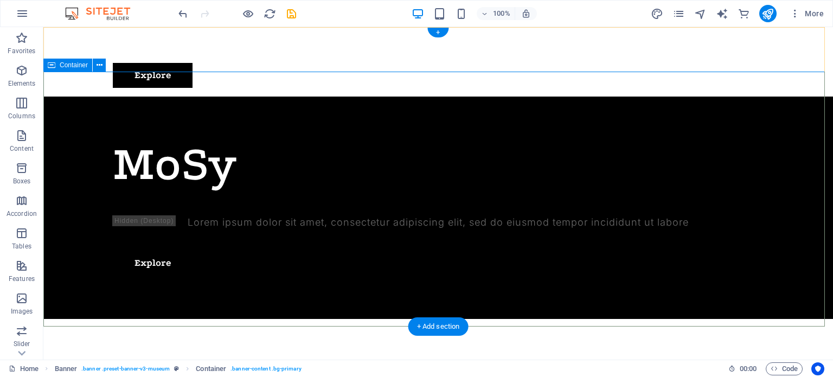
click at [590, 153] on div "MoSy Water Monitoring System Lorem ipsum dolor sit amet, consectetur adipiscing…" at bounding box center [438, 208] width 790 height 222
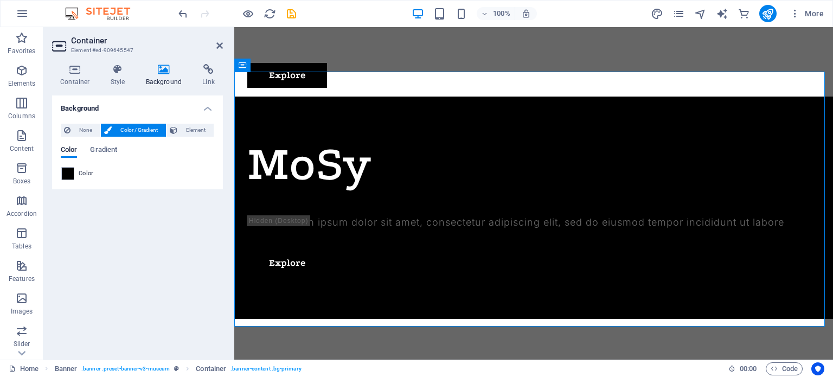
click at [84, 173] on span "Color" at bounding box center [86, 173] width 15 height 9
click at [66, 173] on span at bounding box center [68, 174] width 12 height 12
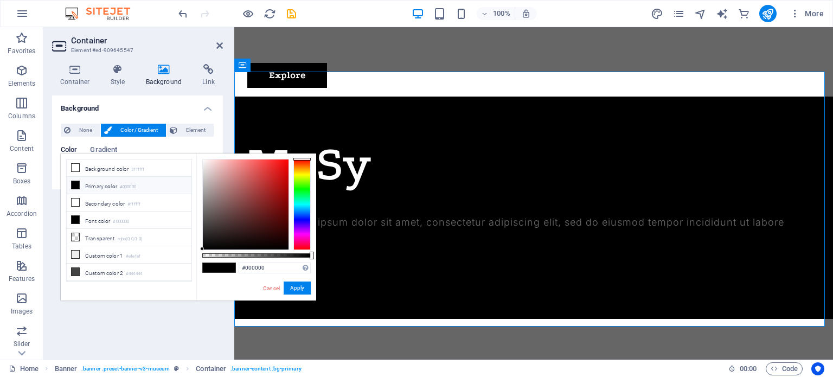
type input "#560505"
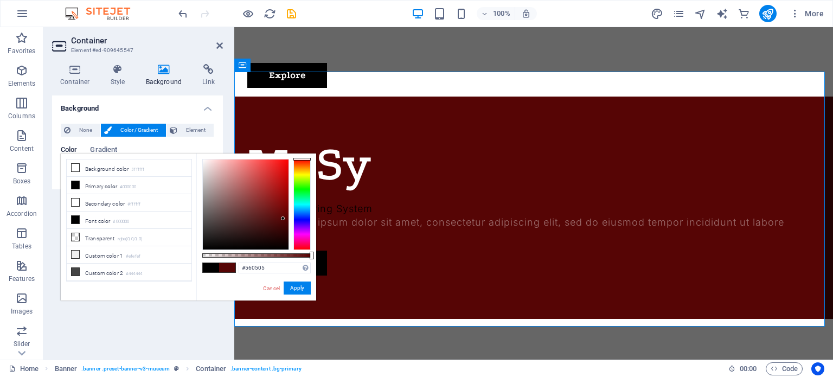
click at [283, 219] on div at bounding box center [246, 204] width 86 height 90
click at [295, 289] on button "Apply" at bounding box center [297, 288] width 27 height 13
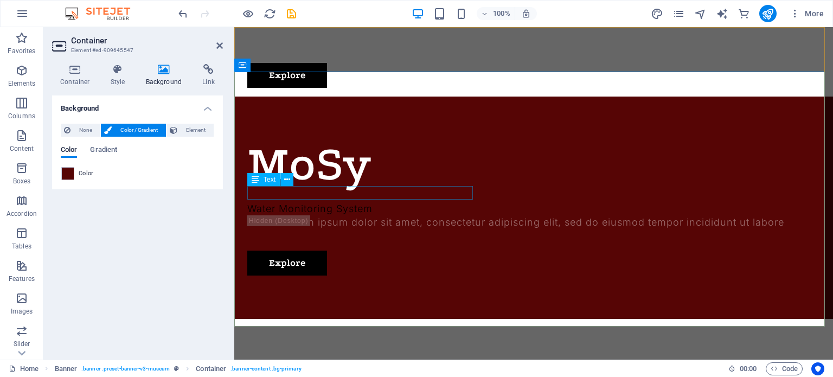
click at [328, 202] on div "Water Monitoring System" at bounding box center [533, 209] width 573 height 14
click at [329, 206] on div "MoSy Water Monitoring System Lorem ipsum dolor sit amet, consectetur adipiscing…" at bounding box center [533, 208] width 599 height 222
click at [313, 218] on div "MoSy Water Monitoring System Lorem ipsum dolor sit amet, consectetur adipiscing…" at bounding box center [533, 208] width 599 height 222
click at [0, 0] on div "Spacer" at bounding box center [0, 0] width 0 height 0
click at [408, 209] on div "MoSy Water Monitoring System Lorem ipsum dolor sit amet, consectetur adipiscing…" at bounding box center [533, 208] width 599 height 222
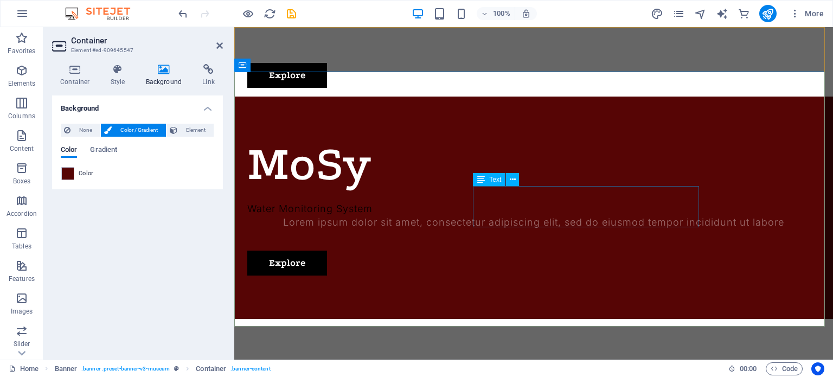
click at [628, 216] on div "Lorem ipsum dolor sit amet, consectetur adipiscing elit, sed do eiusmod tempor …" at bounding box center [533, 222] width 573 height 14
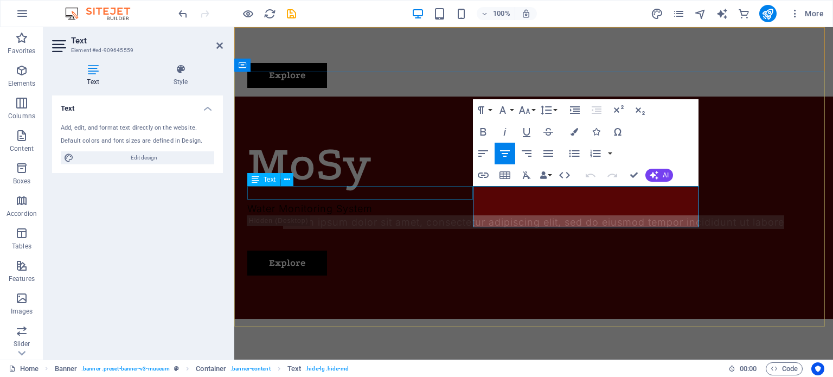
drag, startPoint x: 650, startPoint y: 219, endPoint x: 464, endPoint y: 194, distance: 187.7
click at [460, 193] on div "MoSy Water Monitoring System Lorem ipsum dolor sit amet, consectetur adipiscing…" at bounding box center [533, 208] width 599 height 222
click at [600, 216] on span "Lorem ipsum dolor sit amet, consectetur adipiscing elit, sed do eiusmod tempor …" at bounding box center [533, 221] width 501 height 11
drag, startPoint x: 645, startPoint y: 218, endPoint x: 532, endPoint y: 197, distance: 114.8
click at [532, 215] on p "Lorem ipsum dolor sit amet, consectetur adipiscing elit, sed do eiusmod tempor …" at bounding box center [533, 222] width 573 height 14
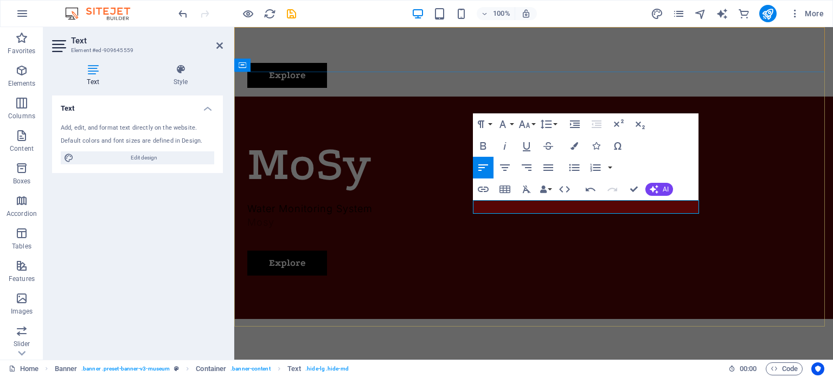
click at [545, 215] on p "Mosy" at bounding box center [533, 222] width 573 height 14
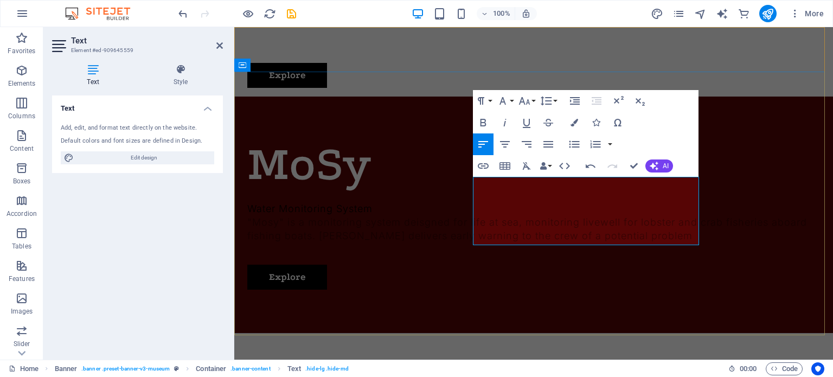
click at [528, 237] on p ""Mosy" is a monitoring system deisgned for life at sea, monitoring livewell for…" at bounding box center [533, 228] width 573 height 27
click at [596, 240] on p ""Mosy" is a monitoring system deisgned for life at sea, monitoring livewell for…" at bounding box center [533, 228] width 573 height 27
click at [656, 162] on icon "button" at bounding box center [654, 166] width 9 height 9
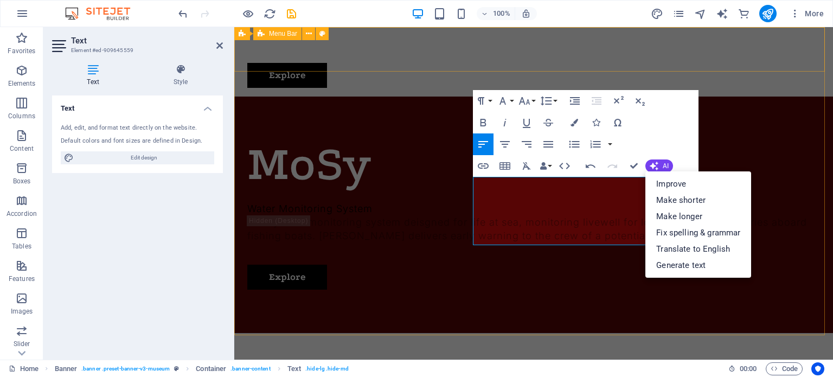
click at [626, 63] on div "New text element About Us Exhibitions Events Contact Explore" at bounding box center [533, 61] width 599 height 69
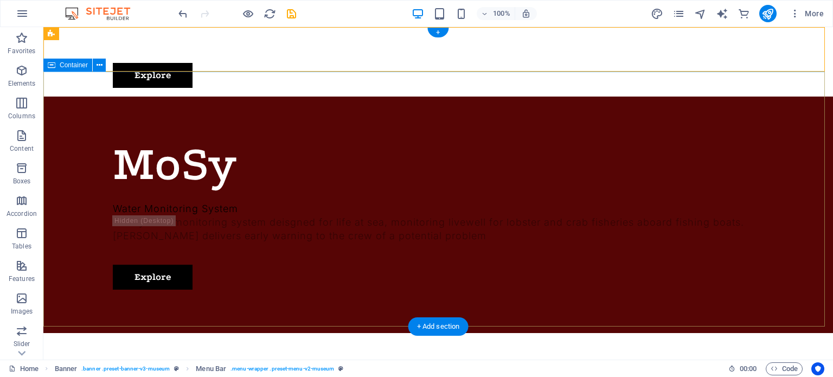
click at [596, 132] on div "MoSy Water Monitoring System "Mosy" is a monitoring system deisgned for life at…" at bounding box center [438, 215] width 790 height 236
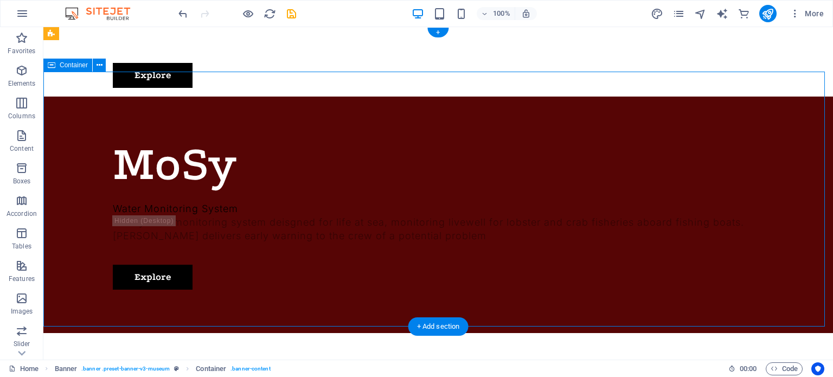
click at [596, 132] on div "MoSy Water Monitoring System "Mosy" is a monitoring system deisgned for life at…" at bounding box center [438, 215] width 790 height 236
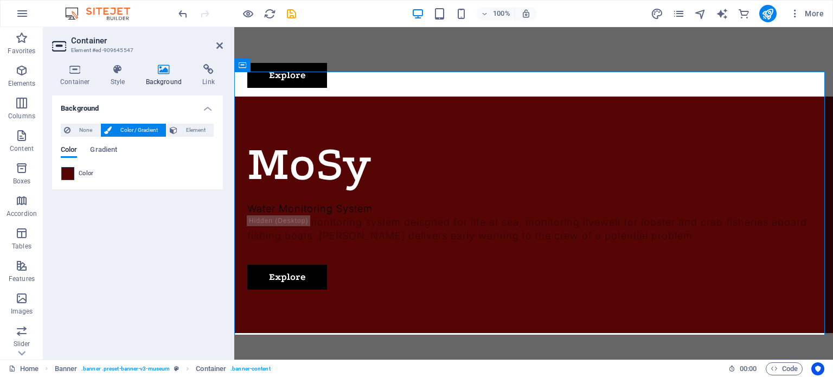
click at [67, 173] on span at bounding box center [68, 174] width 12 height 12
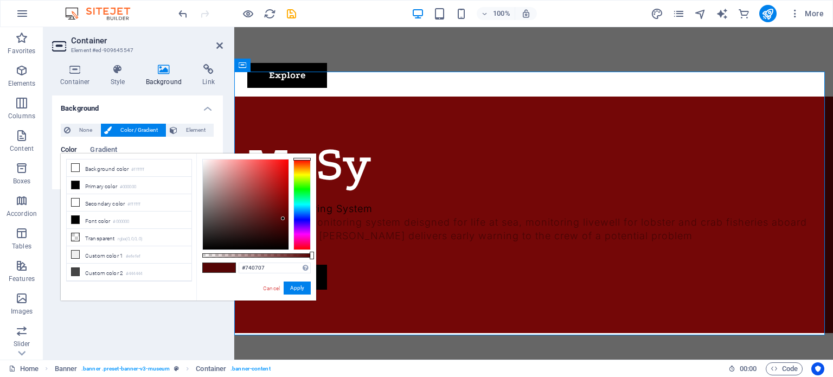
click at [283, 208] on div at bounding box center [246, 204] width 86 height 90
click at [282, 200] on div at bounding box center [246, 204] width 86 height 90
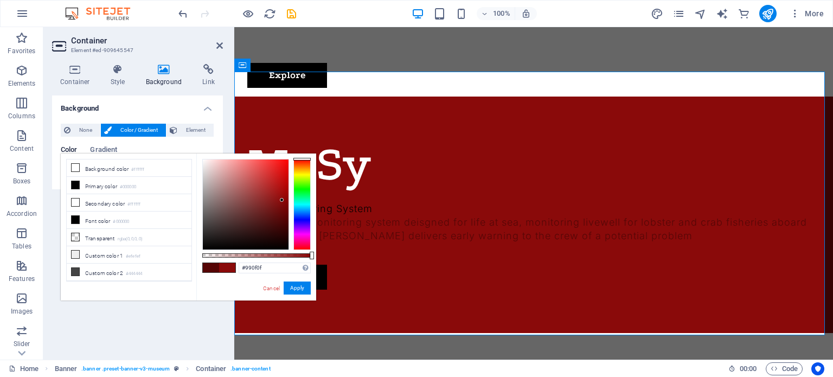
click at [280, 195] on div at bounding box center [246, 204] width 86 height 90
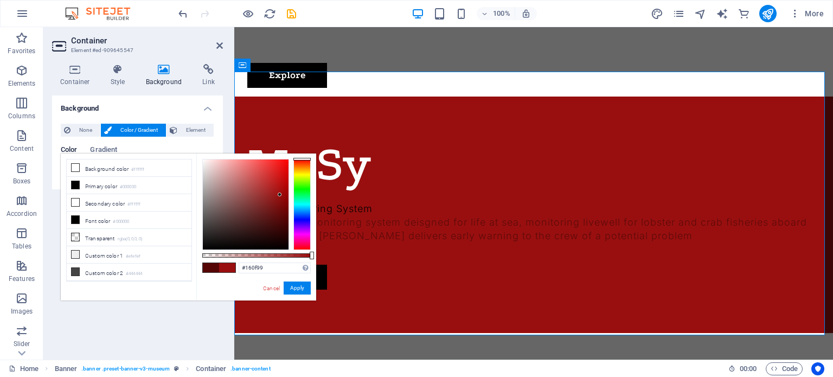
click at [299, 220] on div at bounding box center [301, 204] width 17 height 91
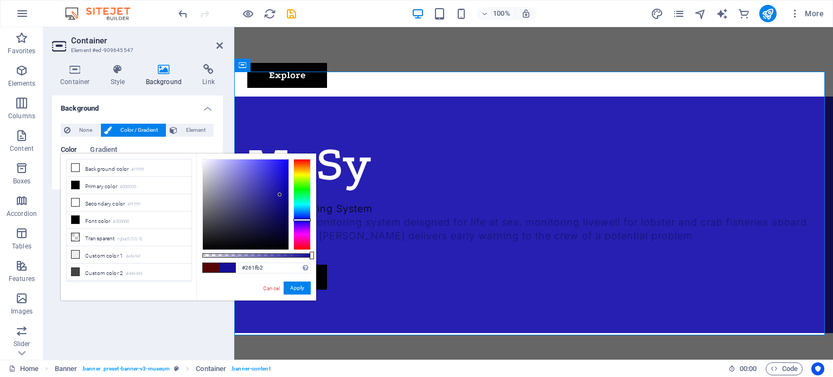
click at [273, 186] on div at bounding box center [246, 204] width 86 height 90
type input "#3933b2"
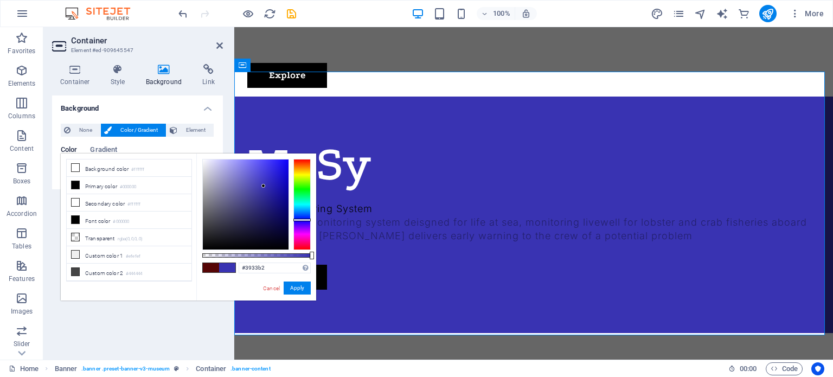
click at [264, 186] on div at bounding box center [246, 204] width 86 height 90
click at [297, 286] on button "Apply" at bounding box center [297, 288] width 27 height 13
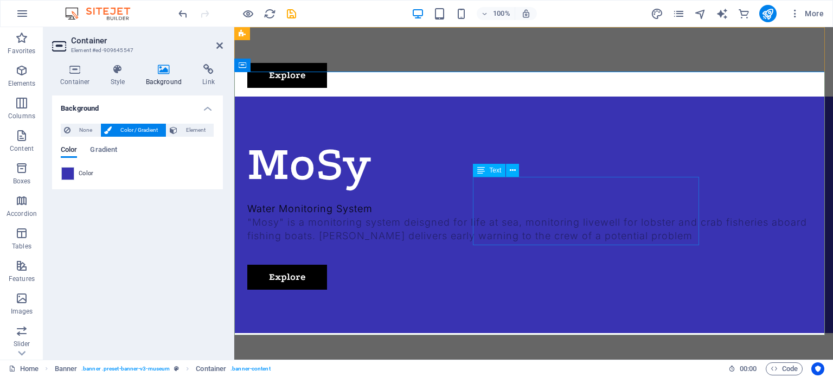
click at [549, 215] on div ""Mosy" is a monitoring system deisgned for life at sea, monitoring livewell for…" at bounding box center [533, 228] width 573 height 27
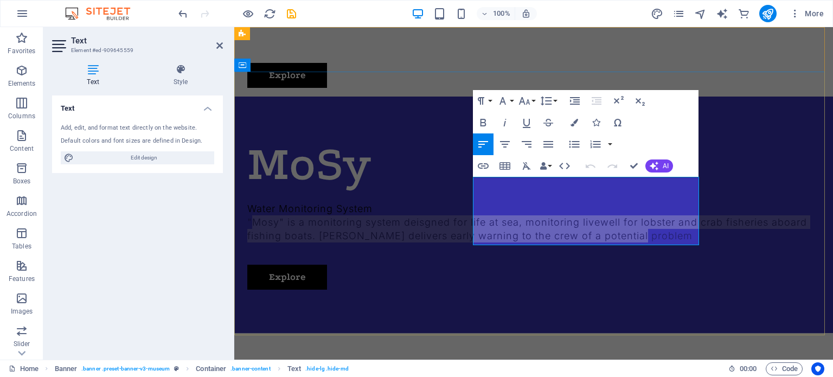
drag, startPoint x: 540, startPoint y: 229, endPoint x: 478, endPoint y: 182, distance: 78.2
click at [478, 215] on p ""Mosy" is a monitoring system deisgned for life at sea, monitoring livewell for…" at bounding box center [533, 228] width 573 height 27
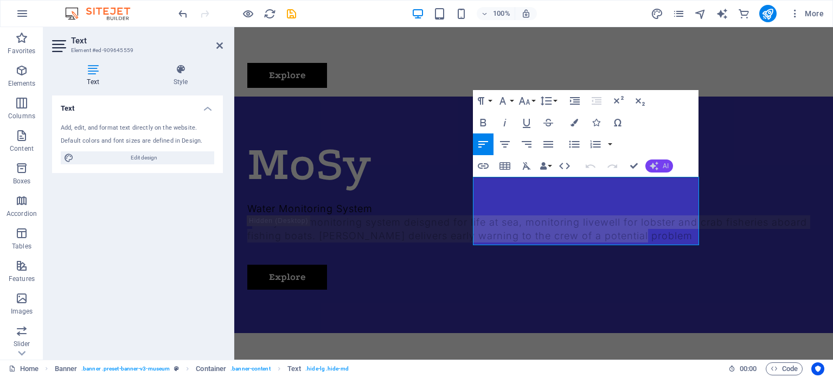
click at [656, 165] on icon "button" at bounding box center [654, 166] width 9 height 9
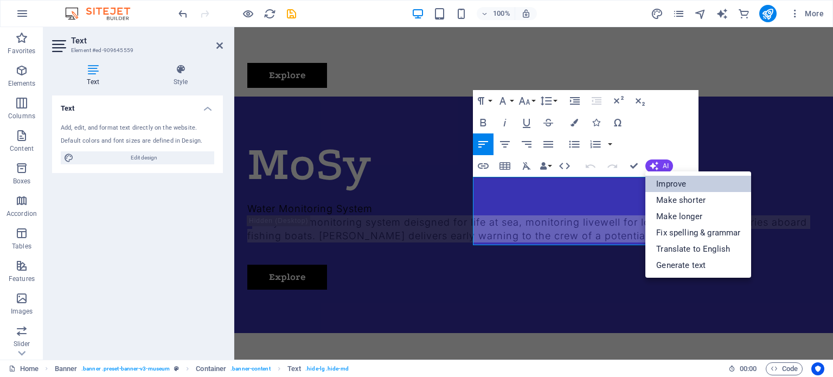
click at [665, 182] on link "Improve" at bounding box center [698, 184] width 106 height 16
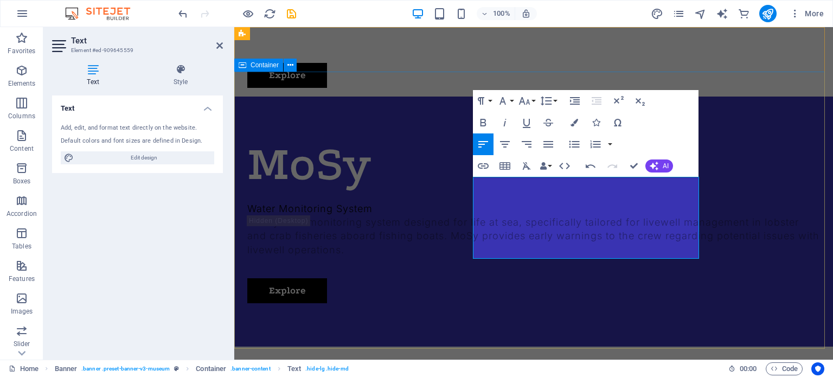
click at [588, 291] on div "MoSy Water Monitoring System "Mosy" is a monitoring system designed for life at…" at bounding box center [533, 222] width 599 height 250
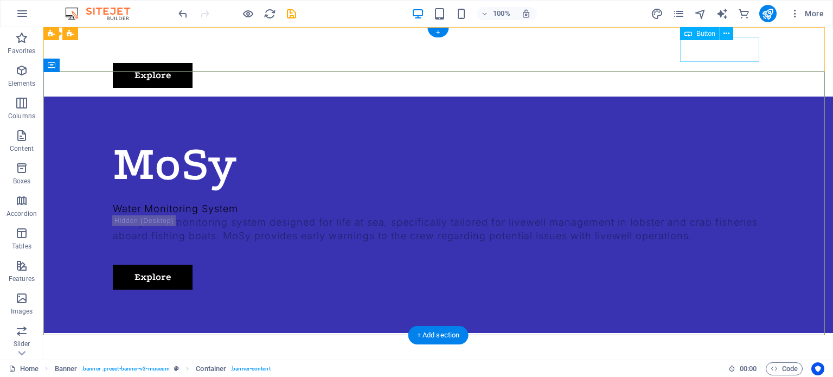
click at [724, 63] on div "Explore" at bounding box center [438, 75] width 651 height 25
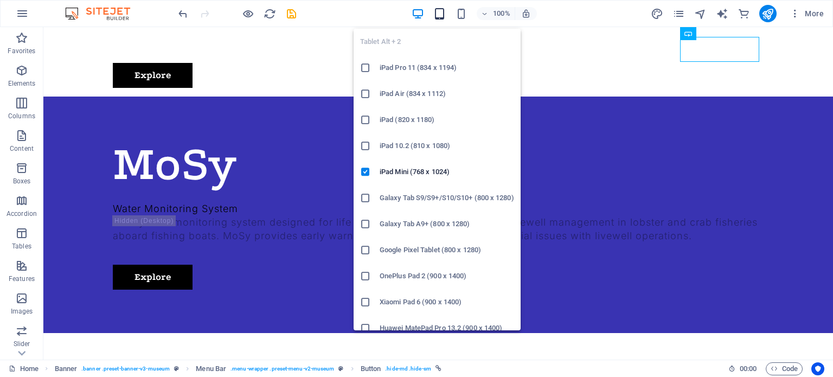
click at [442, 10] on icon "button" at bounding box center [439, 14] width 12 height 12
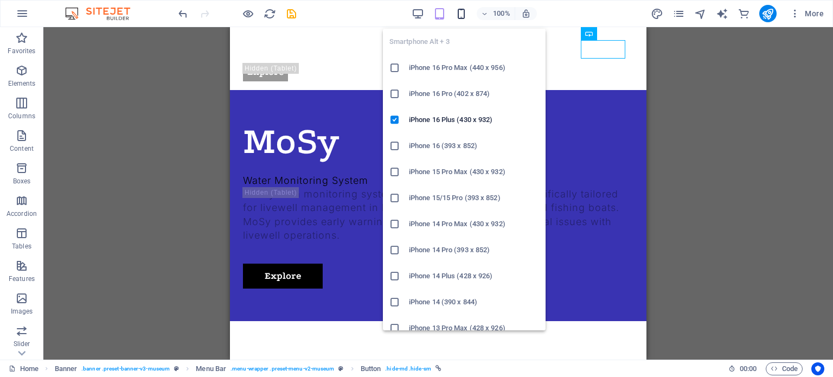
click at [462, 10] on icon "button" at bounding box center [461, 14] width 12 height 12
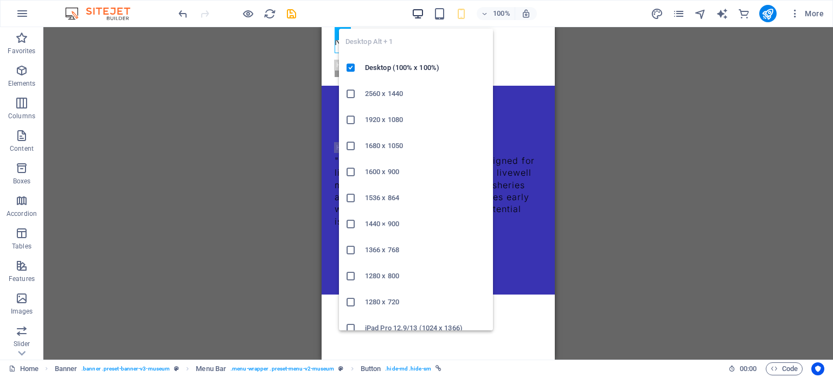
click at [422, 8] on icon "button" at bounding box center [418, 14] width 12 height 12
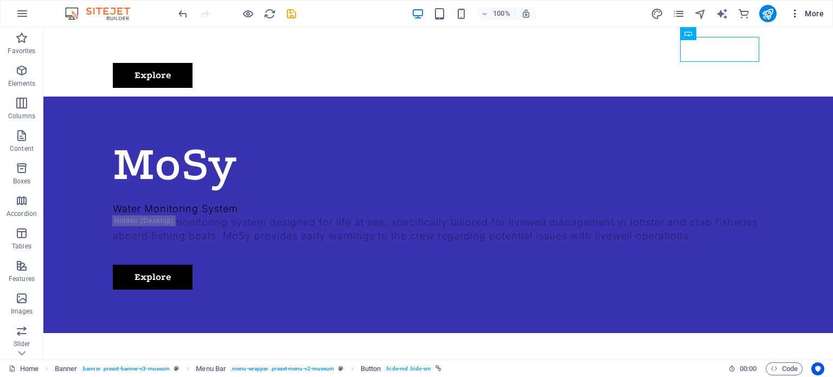
click at [800, 12] on icon "button" at bounding box center [795, 13] width 11 height 11
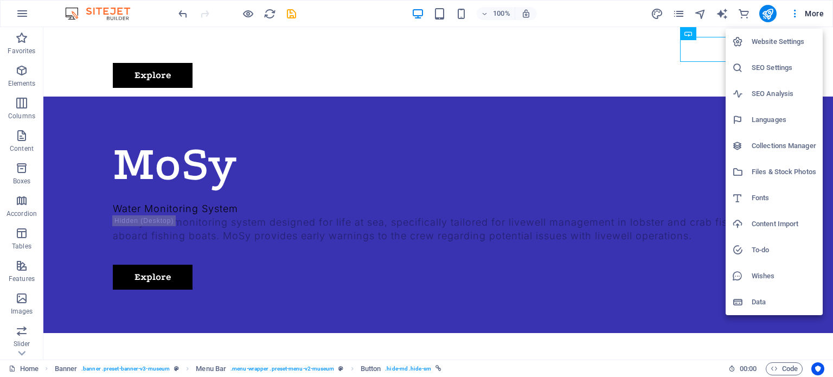
click at [594, 47] on div at bounding box center [416, 188] width 833 height 377
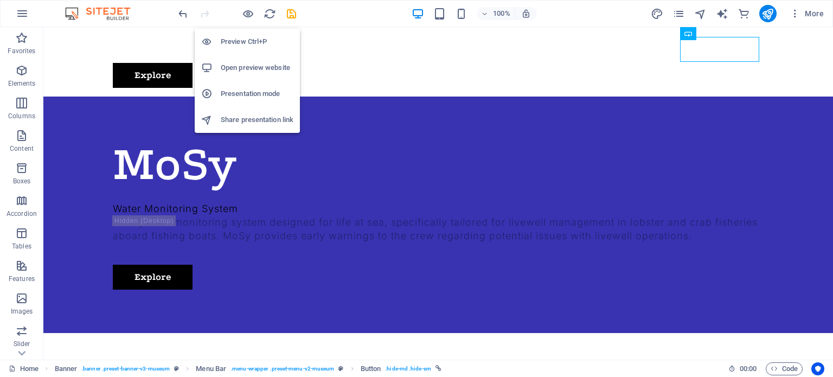
click at [241, 38] on h6 "Preview Ctrl+P" at bounding box center [257, 41] width 73 height 13
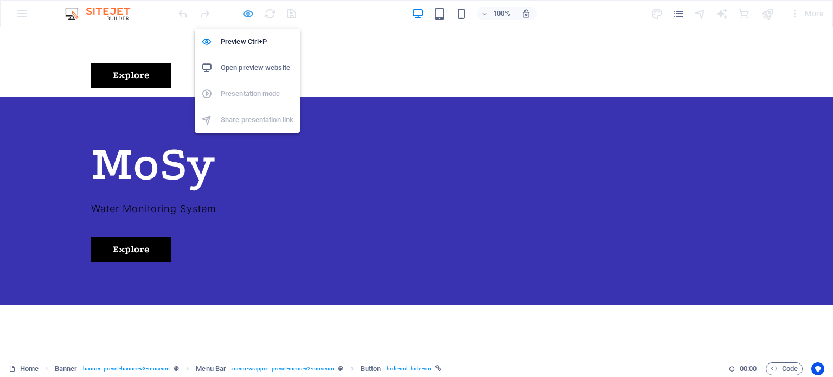
click at [245, 10] on icon "button" at bounding box center [248, 14] width 12 height 12
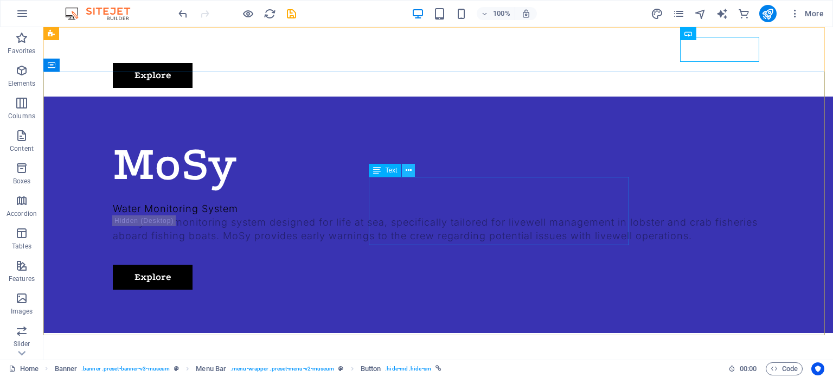
click at [411, 172] on icon at bounding box center [409, 170] width 6 height 11
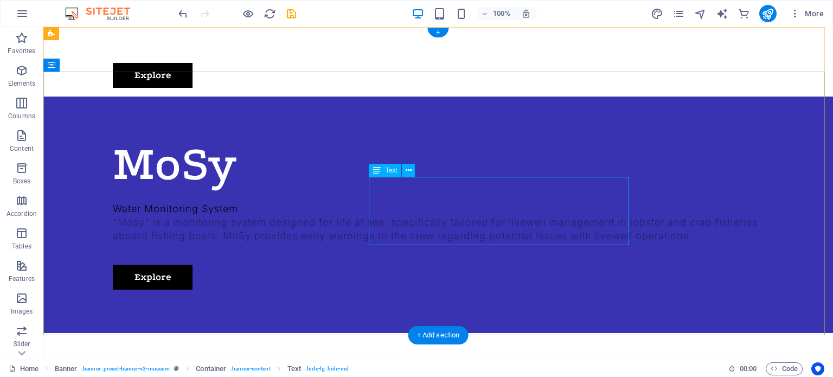
click at [553, 222] on div ""Mosy" is a monitoring system designed for life at sea, specifically tailored f…" at bounding box center [438, 228] width 651 height 27
click at [610, 233] on div ""Mosy" is a monitoring system designed for life at sea, specifically tailored f…" at bounding box center [438, 228] width 651 height 27
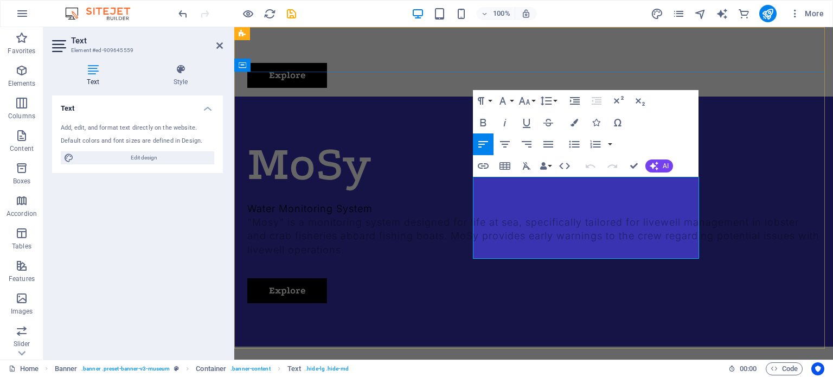
drag, startPoint x: 570, startPoint y: 242, endPoint x: 477, endPoint y: 178, distance: 112.7
click at [477, 215] on p ""Mosy" is a monitoring system designed for life at sea, specifically tailored f…" at bounding box center [533, 235] width 573 height 41
copy p "Mosy" is a monitoring system designed for life at sea, specifically tailored fo…"
click at [664, 57] on nav "About Us Exhibitions Events Contact" at bounding box center [533, 49] width 573 height 27
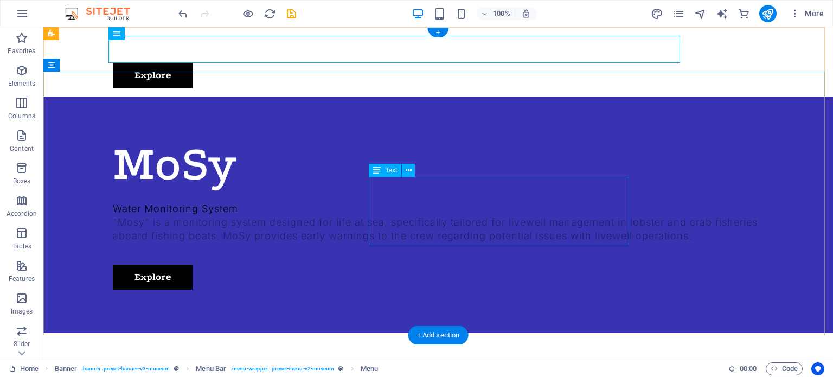
click at [432, 215] on div ""Mosy" is a monitoring system designed for life at sea, specifically tailored f…" at bounding box center [438, 228] width 651 height 27
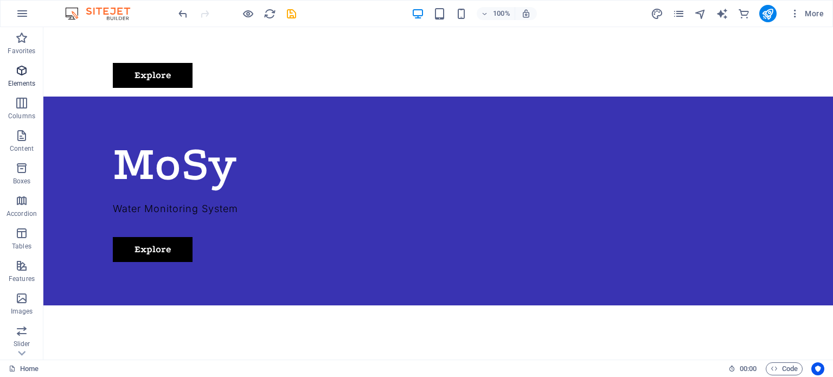
click at [27, 69] on icon "button" at bounding box center [21, 70] width 13 height 13
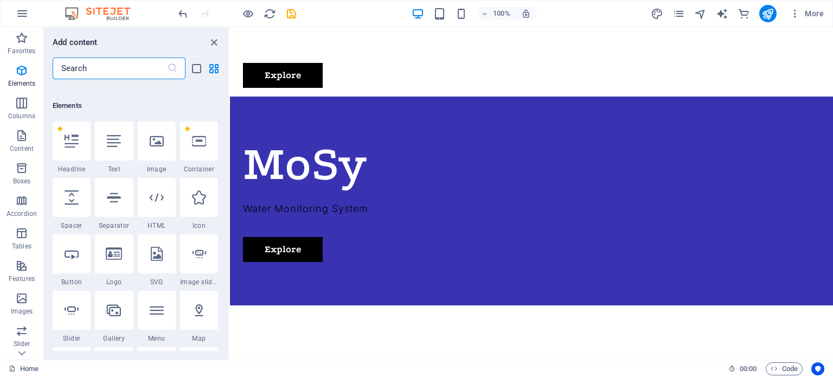
scroll to position [115, 0]
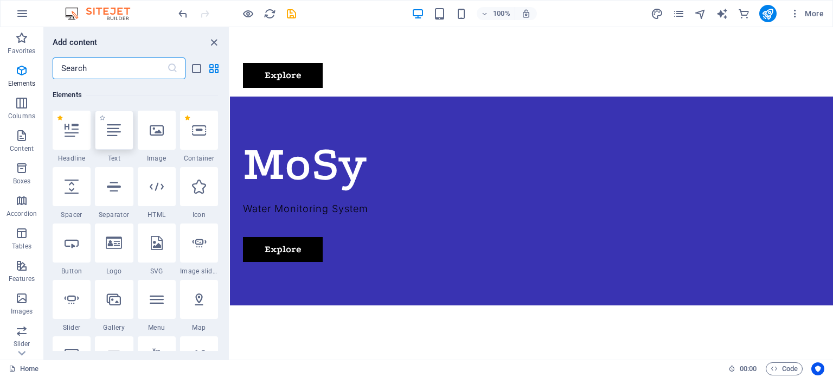
click at [112, 136] on icon at bounding box center [114, 130] width 14 height 14
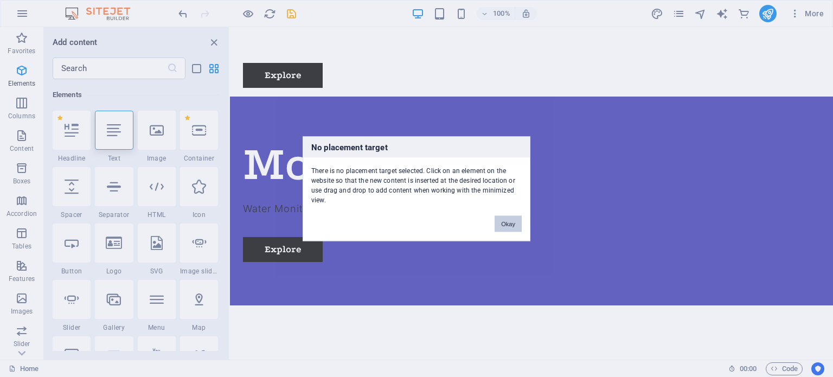
click at [510, 225] on button "Okay" at bounding box center [508, 223] width 27 height 16
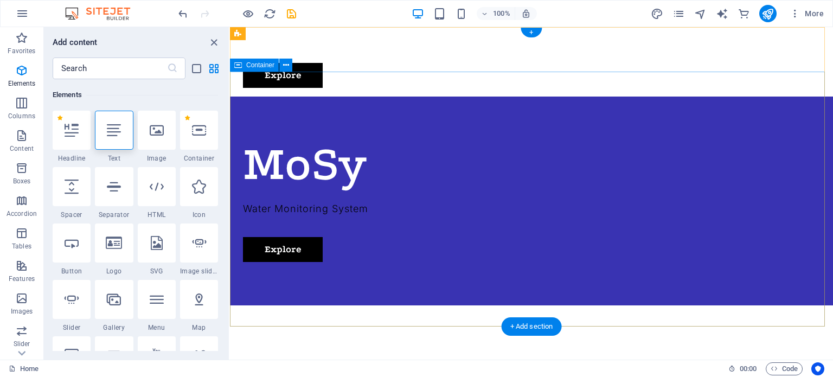
click at [527, 183] on div "MoSy Water Monitoring System Explore" at bounding box center [531, 201] width 603 height 209
click at [607, 174] on div "MoSy Water Monitoring System Explore" at bounding box center [531, 201] width 603 height 209
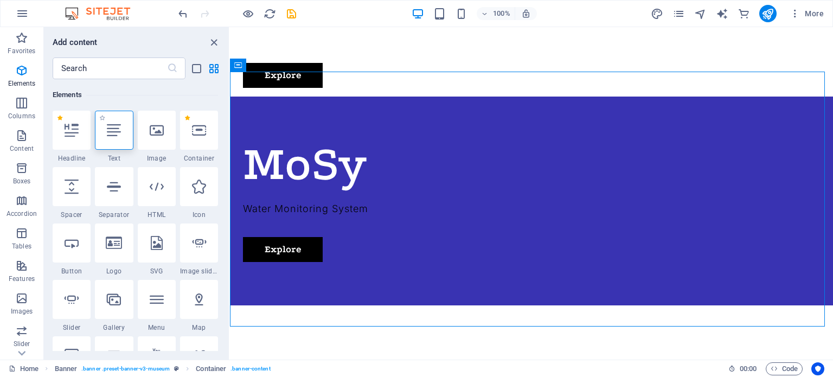
click at [130, 137] on div at bounding box center [114, 130] width 38 height 39
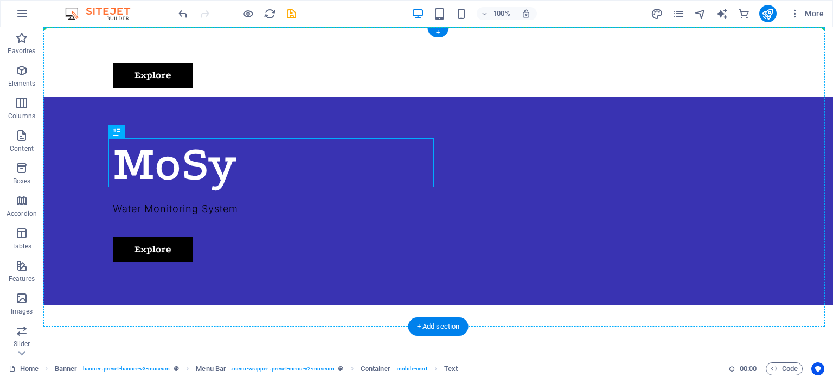
drag, startPoint x: 325, startPoint y: 153, endPoint x: 580, endPoint y: 173, distance: 255.2
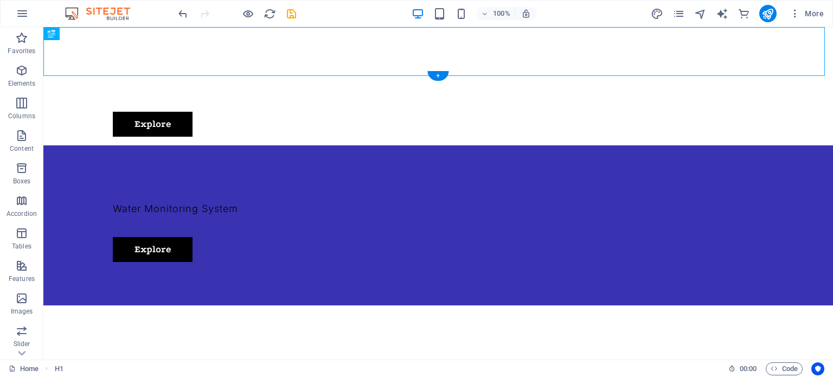
click at [437, 203] on div "Water Monitoring System Explore" at bounding box center [438, 225] width 790 height 160
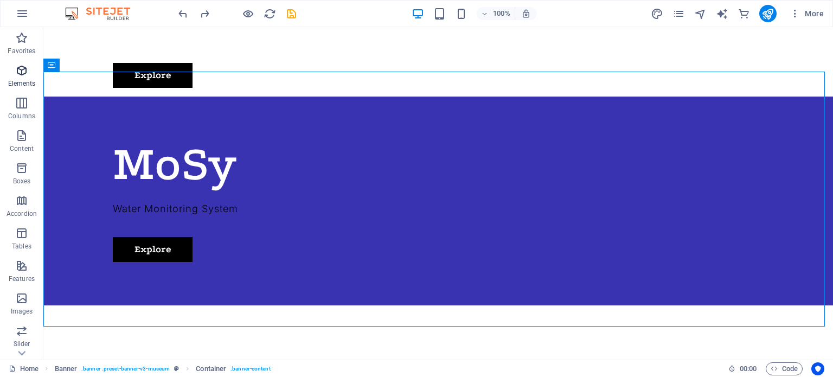
click at [18, 69] on icon "button" at bounding box center [21, 70] width 13 height 13
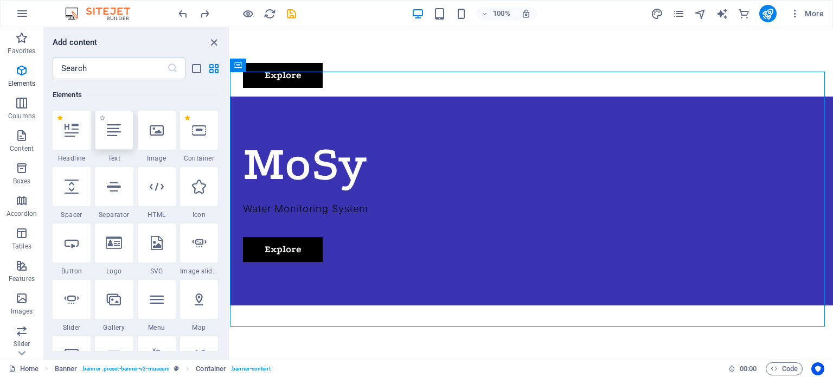
drag, startPoint x: 114, startPoint y: 131, endPoint x: 109, endPoint y: 137, distance: 7.7
click at [114, 131] on icon at bounding box center [114, 130] width 14 height 14
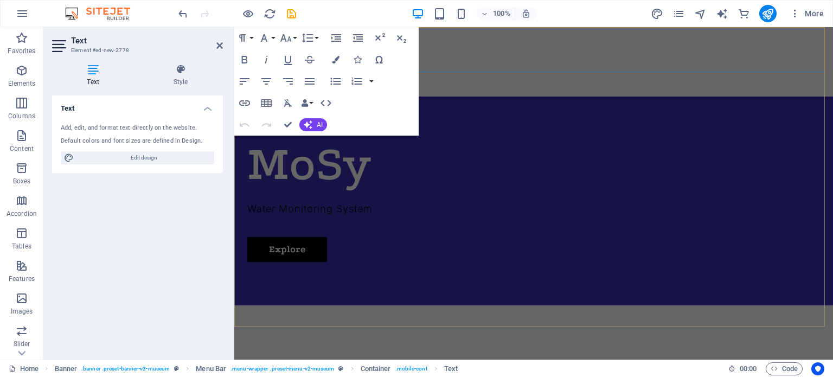
click at [602, 164] on div "MoSy Water Monitoring System Explore" at bounding box center [533, 201] width 599 height 209
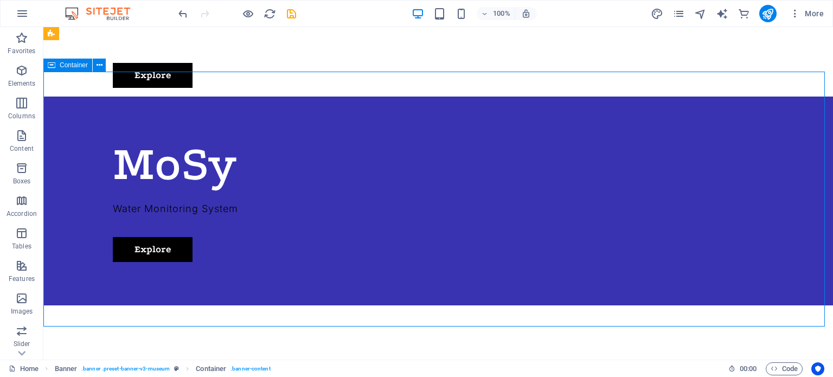
click at [597, 163] on div "MoSy Water Monitoring System Explore" at bounding box center [438, 201] width 790 height 209
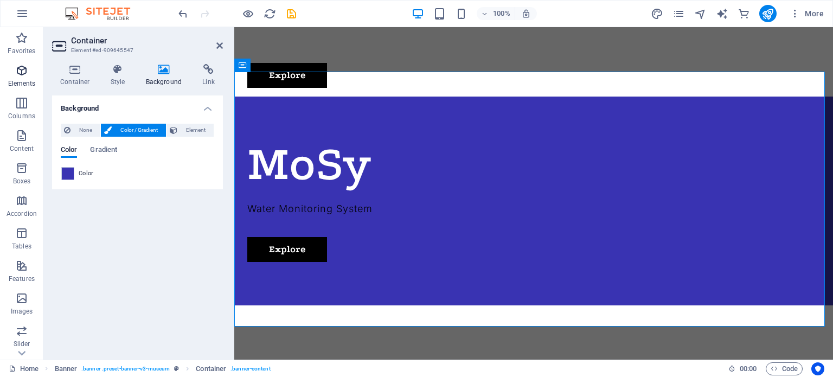
click at [18, 72] on icon "button" at bounding box center [21, 70] width 13 height 13
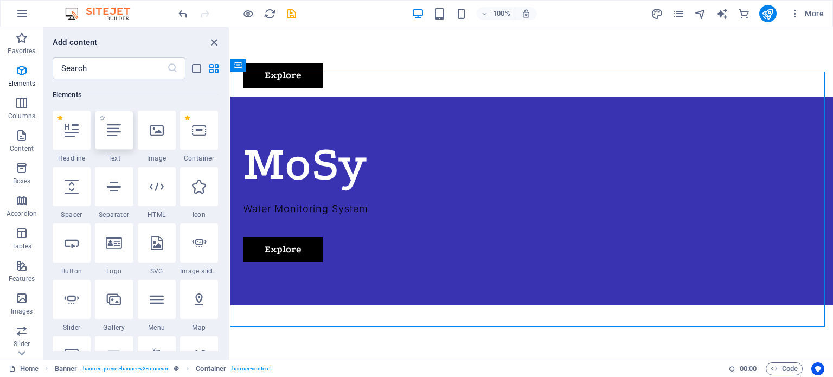
click at [114, 127] on icon at bounding box center [114, 130] width 14 height 14
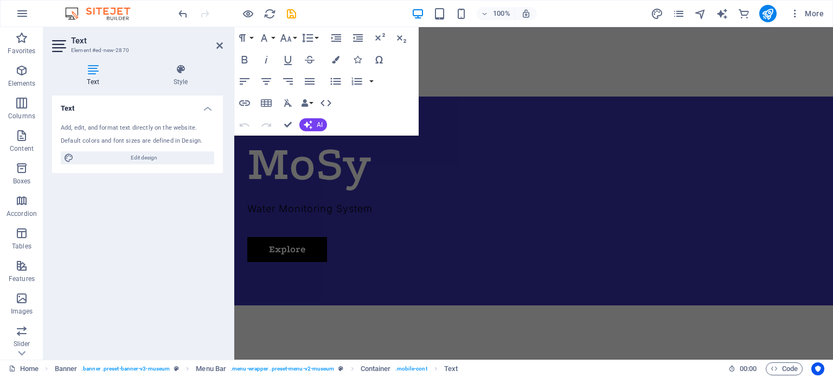
click at [208, 108] on h4 "Text" at bounding box center [137, 105] width 171 height 20
click at [208, 108] on h4 "Text" at bounding box center [137, 108] width 171 height 26
click at [82, 134] on div "Add, edit, and format text directly on the website. Default colors and font siz…" at bounding box center [137, 144] width 171 height 58
click at [129, 158] on span "Edit design" at bounding box center [144, 157] width 134 height 13
select select "px"
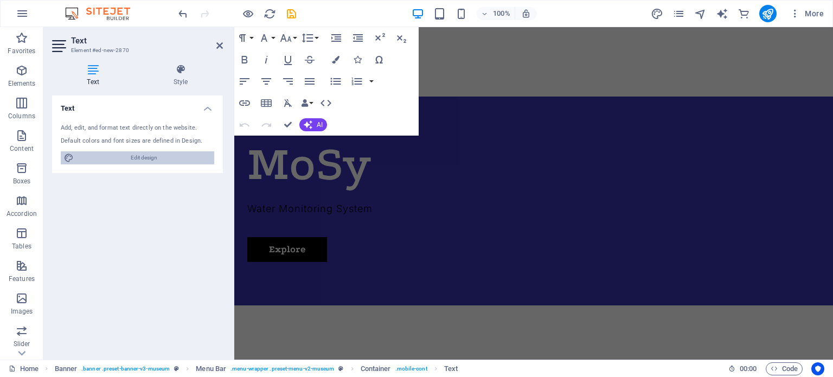
select select "300"
select select "px"
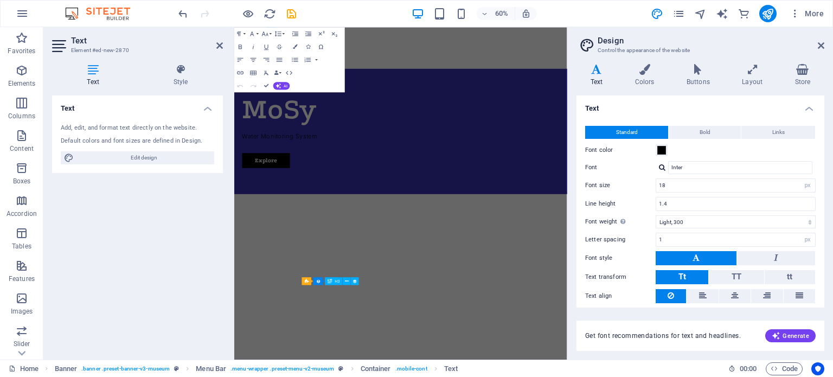
drag, startPoint x: 659, startPoint y: 334, endPoint x: 669, endPoint y: 333, distance: 10.3
click at [660, 333] on span "Get font recommendations for text and headlines." at bounding box center [663, 335] width 156 height 9
click at [792, 335] on span "Generate" at bounding box center [790, 335] width 37 height 9
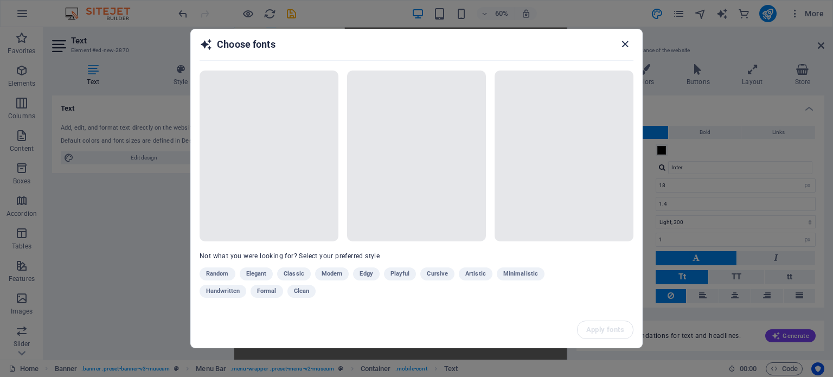
click at [625, 44] on icon "button" at bounding box center [625, 44] width 12 height 12
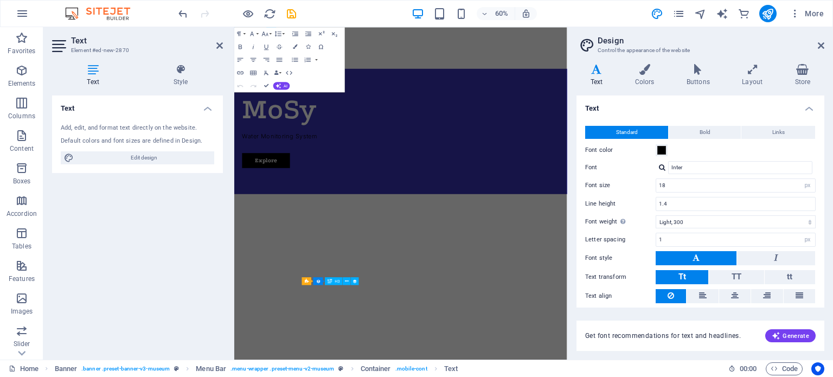
click at [598, 71] on icon at bounding box center [597, 69] width 40 height 11
click at [821, 44] on icon at bounding box center [821, 45] width 7 height 9
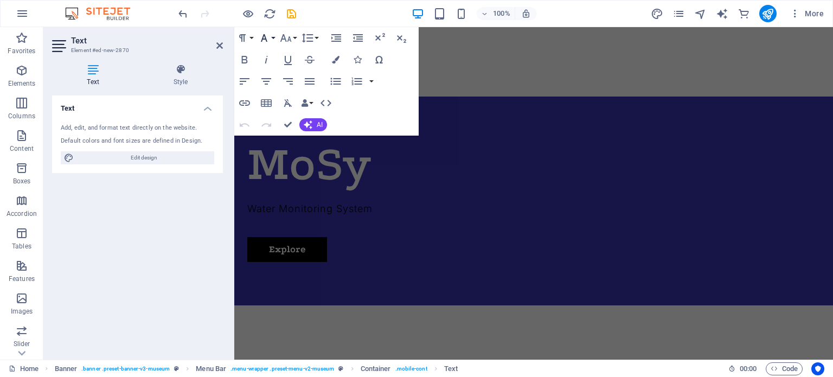
click at [264, 35] on icon "button" at bounding box center [264, 38] width 7 height 8
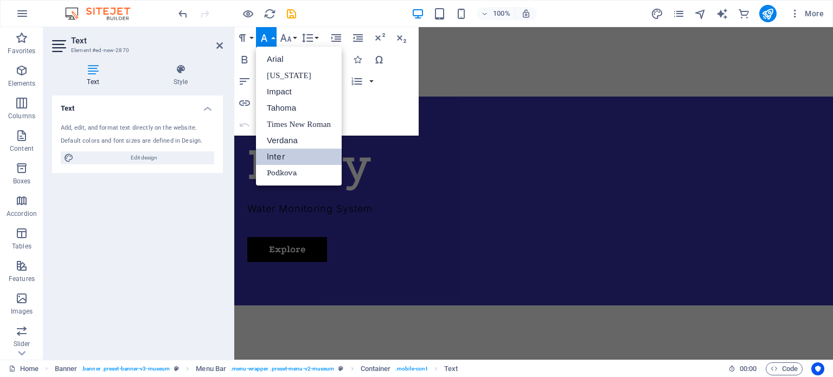
scroll to position [0, 0]
click at [601, 175] on div "MoSy Water Monitoring System Explore" at bounding box center [533, 201] width 599 height 209
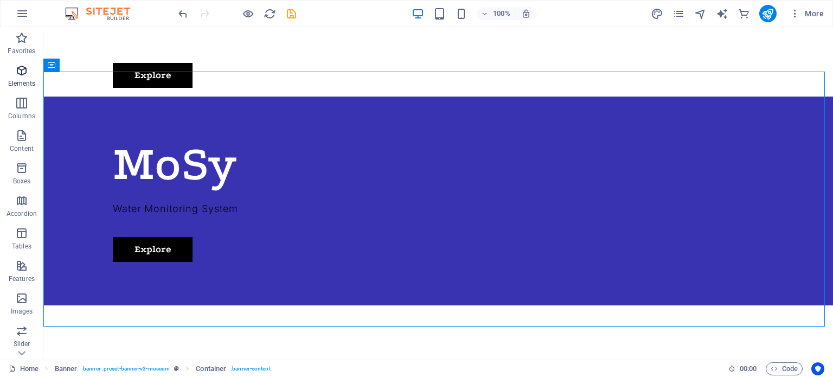
click at [12, 74] on span "Elements" at bounding box center [21, 77] width 43 height 26
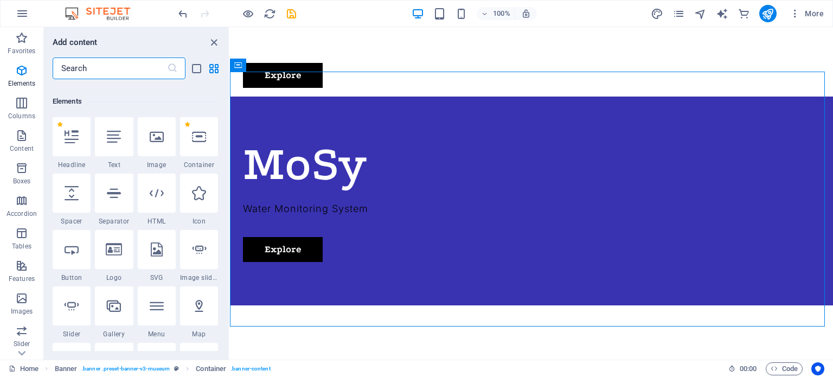
scroll to position [115, 0]
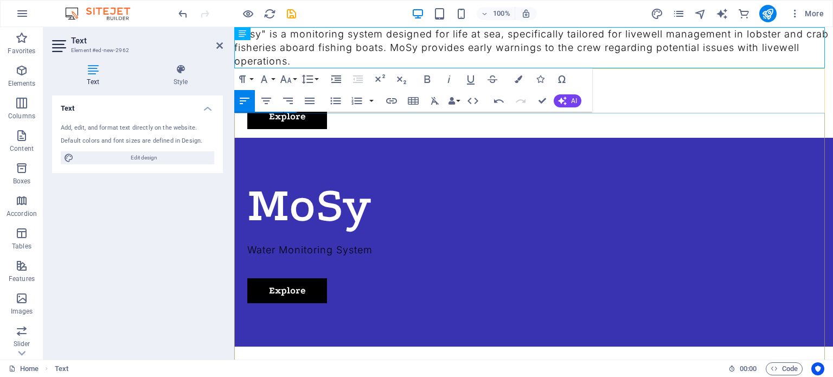
click at [608, 210] on div "MoSy Water Monitoring System Explore" at bounding box center [533, 242] width 599 height 209
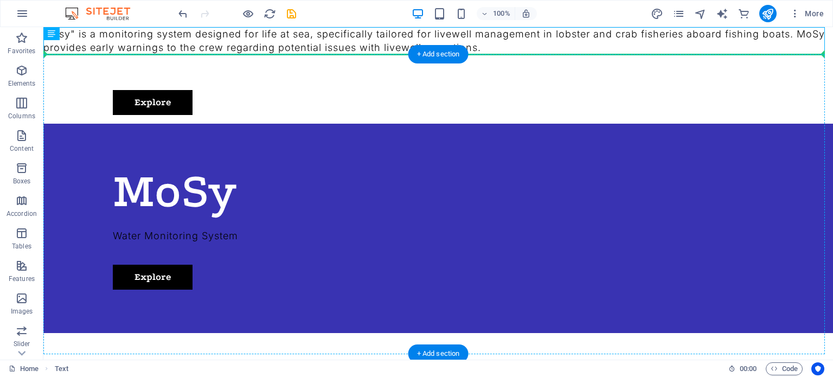
drag, startPoint x: 94, startPoint y: 61, endPoint x: 464, endPoint y: 178, distance: 388.2
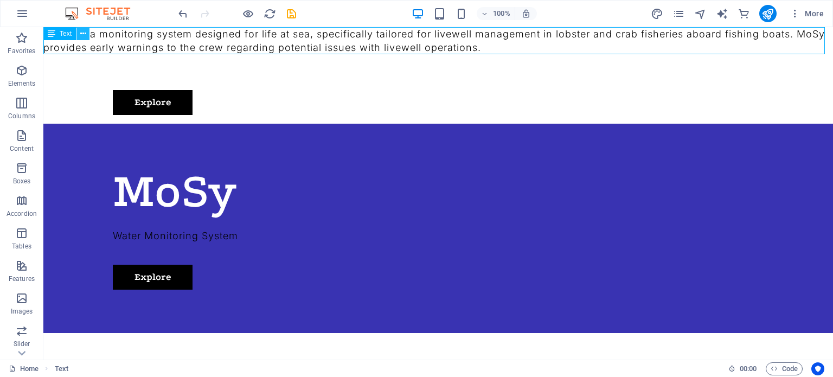
click at [82, 33] on icon at bounding box center [83, 33] width 6 height 11
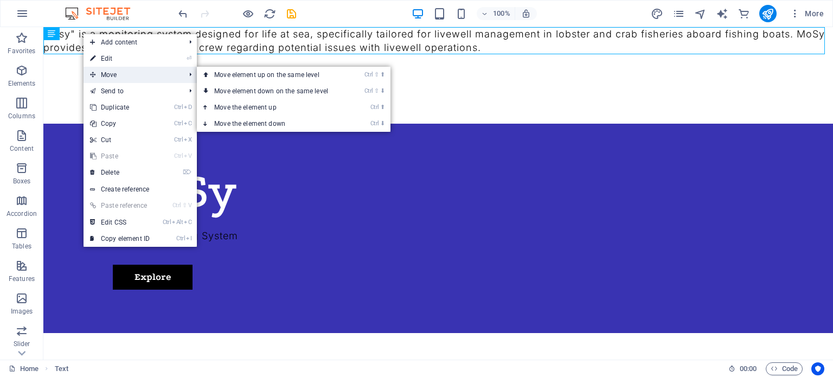
click at [112, 72] on span "Move" at bounding box center [132, 75] width 97 height 16
click at [248, 91] on link "Ctrl ⇧ ⬇ Move element down on the same level" at bounding box center [273, 91] width 153 height 16
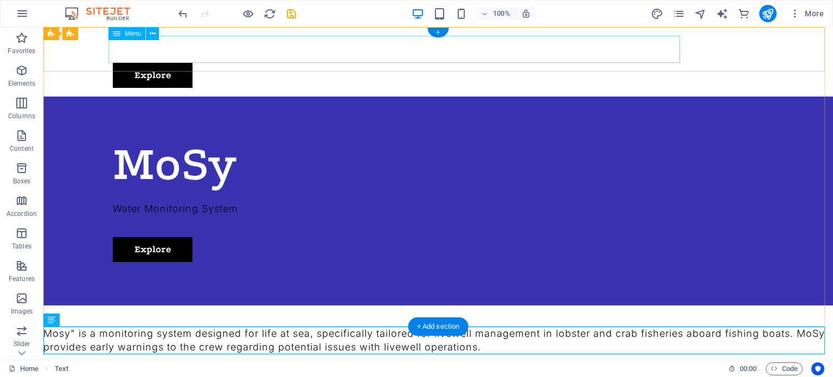
click at [343, 49] on nav "About Us Exhibitions Events Contact" at bounding box center [438, 49] width 651 height 27
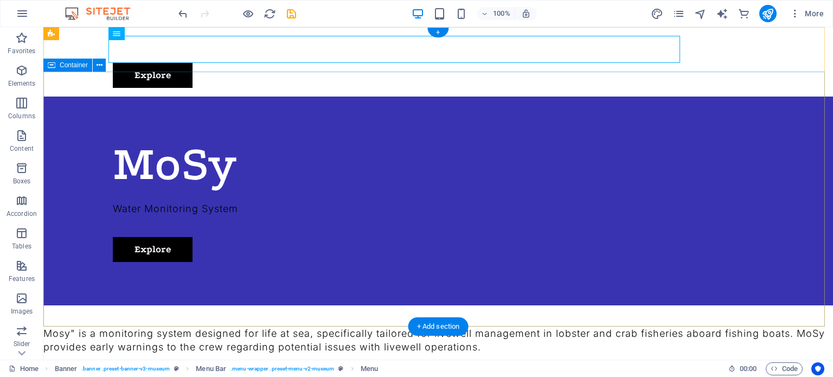
click at [564, 165] on div "MoSy Water Monitoring System Explore" at bounding box center [438, 201] width 790 height 209
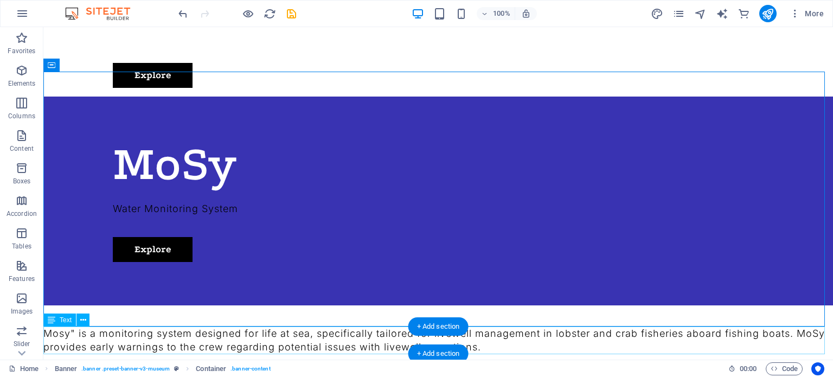
click at [78, 332] on div "Mosy" is a monitoring system designed for life at sea, specifically tailored fo…" at bounding box center [438, 340] width 790 height 27
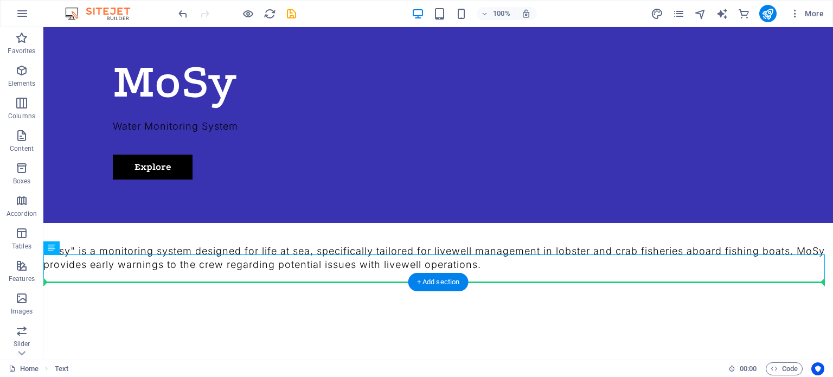
drag, startPoint x: 97, startPoint y: 348, endPoint x: 96, endPoint y: 303, distance: 45.0
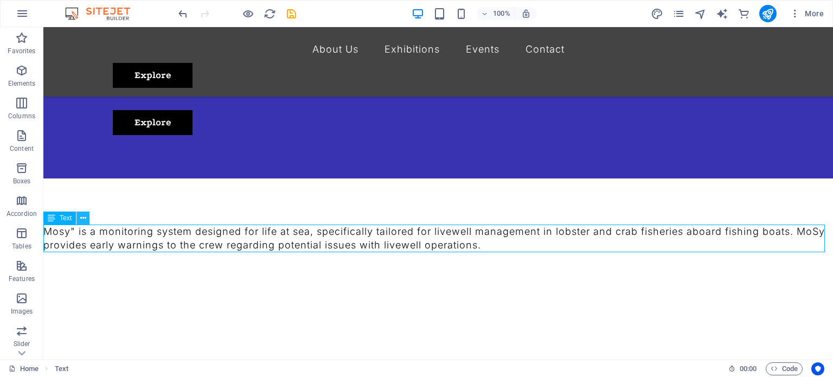
click at [85, 219] on icon at bounding box center [83, 218] width 6 height 11
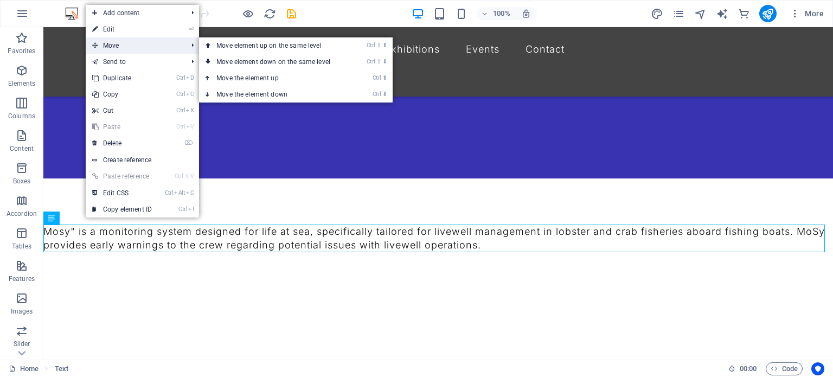
click at [126, 43] on span "Move" at bounding box center [134, 45] width 97 height 16
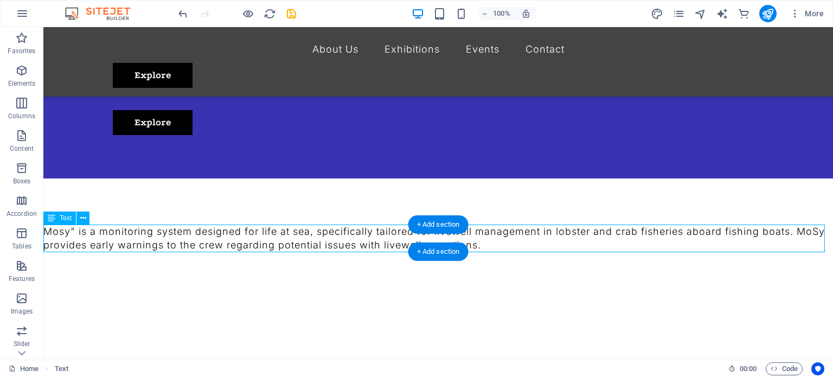
click at [138, 242] on div "Mosy" is a monitoring system designed for life at sea, specifically tailored fo…" at bounding box center [438, 238] width 790 height 27
click at [634, 245] on div "Mosy" is a monitoring system designed for life at sea, specifically tailored fo…" at bounding box center [438, 238] width 790 height 27
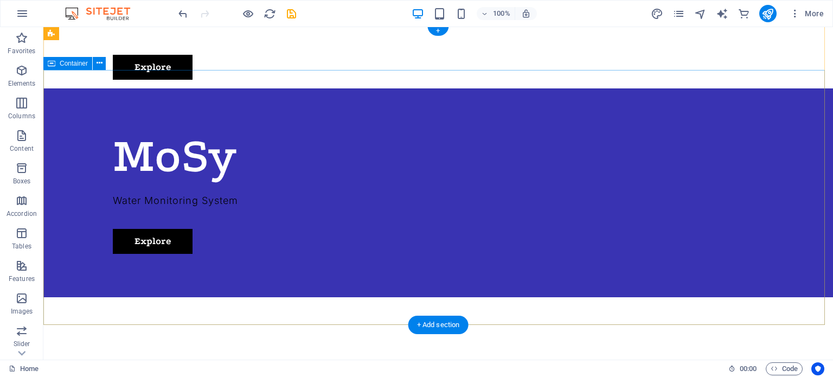
scroll to position [0, 0]
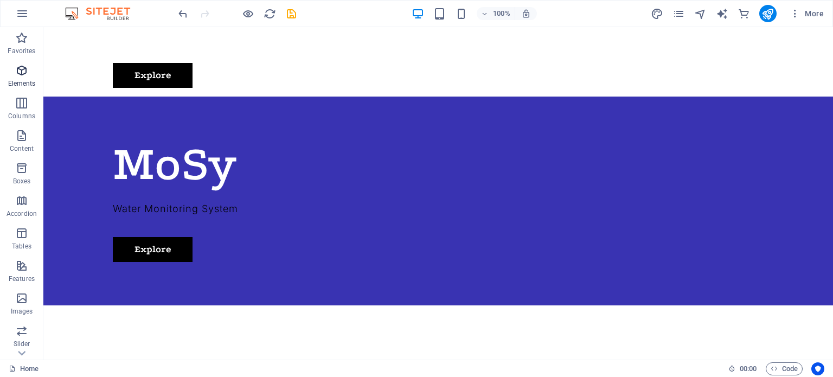
click at [21, 75] on icon "button" at bounding box center [21, 70] width 13 height 13
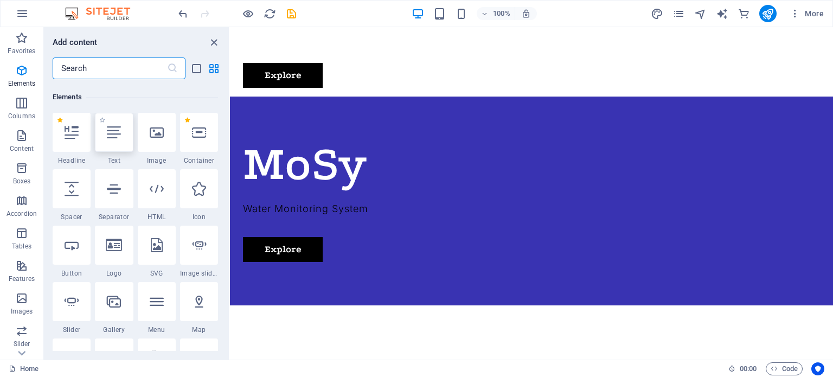
scroll to position [115, 0]
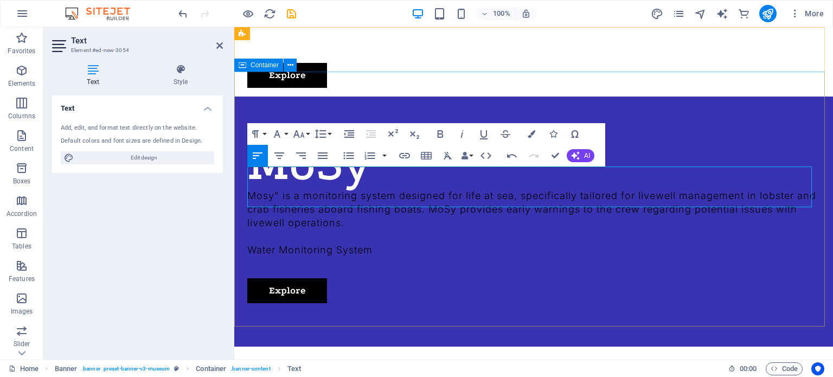
click at [490, 221] on div "MoSy Mosy" is a monitoring system designed for life at sea, specifically tailor…" at bounding box center [533, 222] width 599 height 250
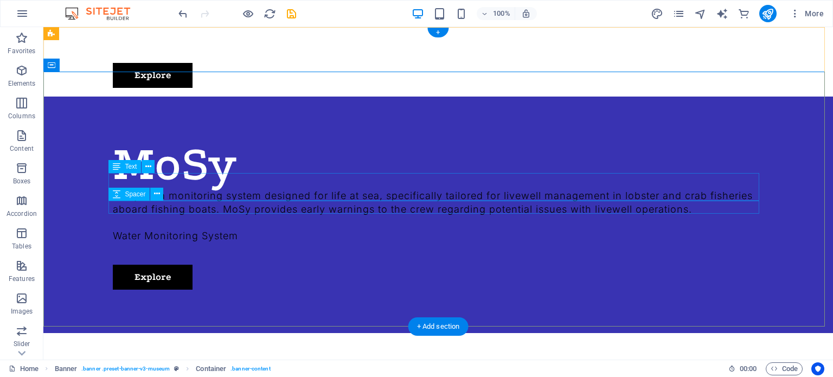
click at [410, 216] on div at bounding box center [438, 222] width 651 height 13
click at [148, 167] on icon at bounding box center [148, 166] width 6 height 11
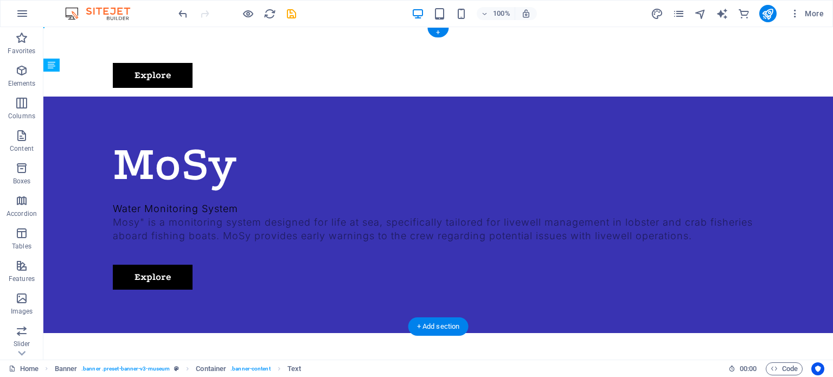
drag, startPoint x: 319, startPoint y: 186, endPoint x: 311, endPoint y: 210, distance: 25.6
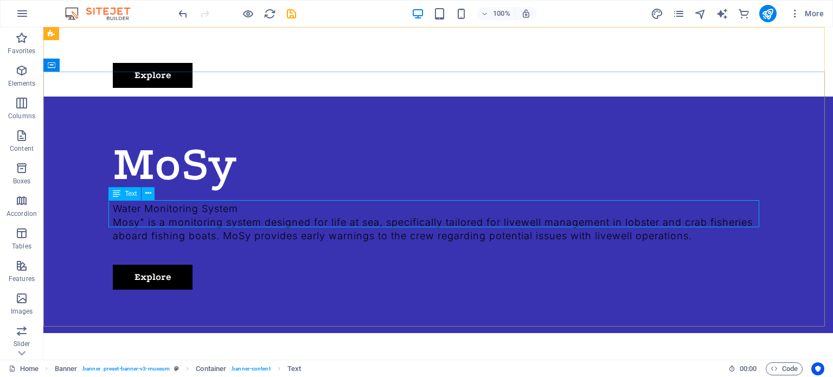
click at [114, 193] on icon at bounding box center [117, 193] width 8 height 13
click at [149, 192] on icon at bounding box center [148, 193] width 6 height 11
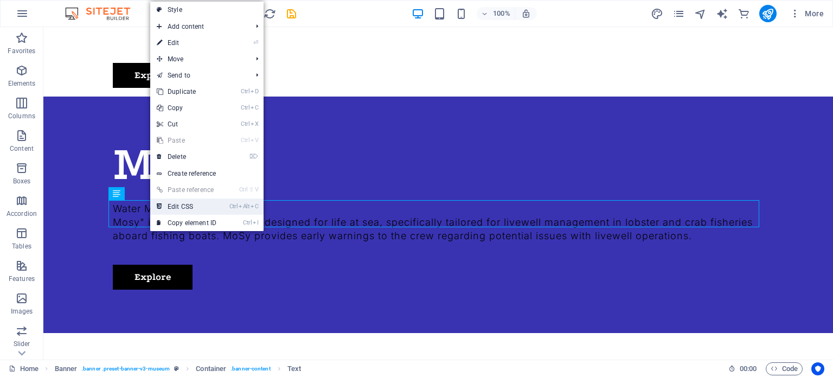
click at [193, 207] on link "Ctrl Alt C Edit CSS" at bounding box center [186, 207] width 73 height 16
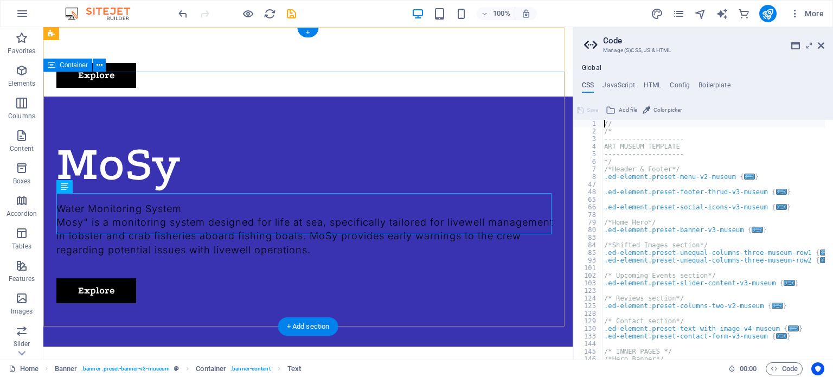
click at [433, 151] on div "MoSy Water Monitoring System Mosy" is a monitoring system designed for life at …" at bounding box center [307, 222] width 529 height 250
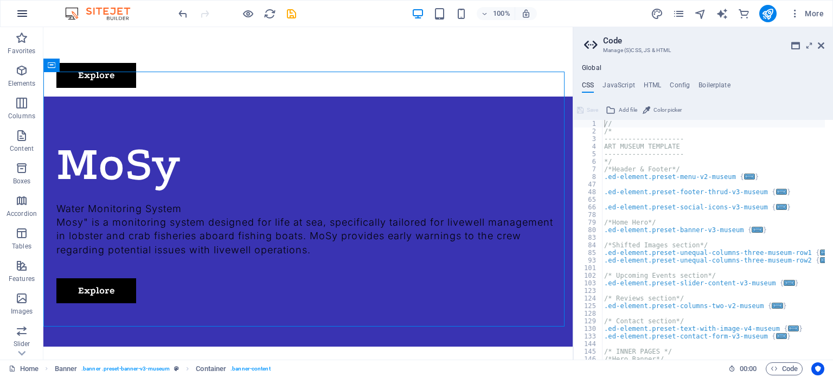
click at [20, 14] on icon "button" at bounding box center [22, 13] width 13 height 13
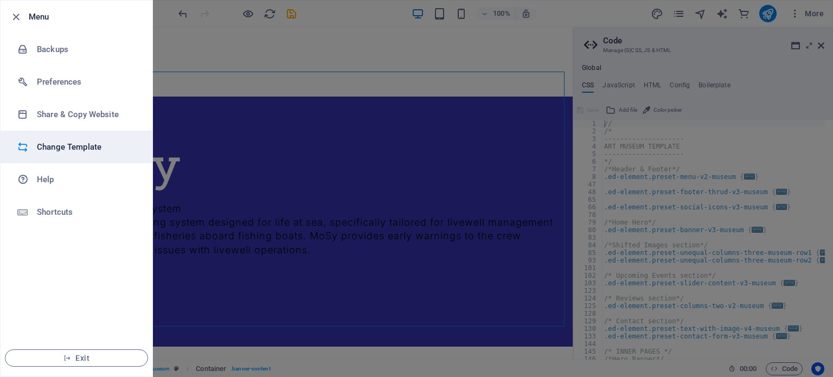
click at [74, 154] on li "Change Template" at bounding box center [77, 147] width 152 height 33
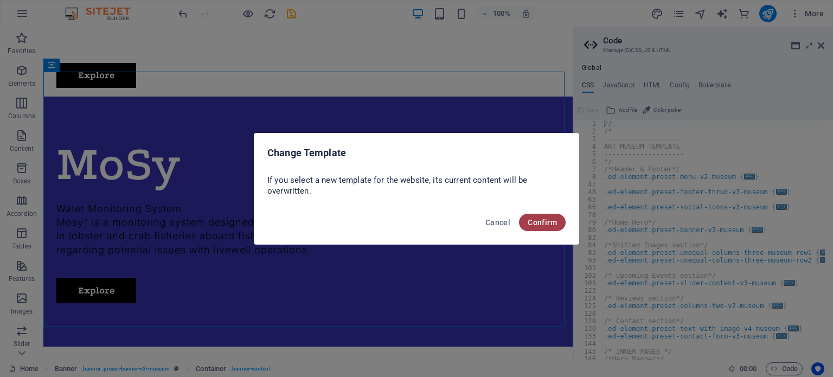
click at [546, 220] on span "Confirm" at bounding box center [542, 222] width 29 height 9
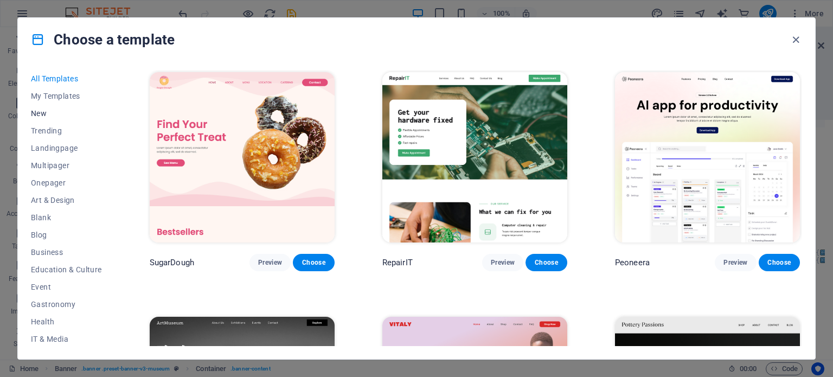
click at [41, 110] on span "New" at bounding box center [66, 113] width 71 height 9
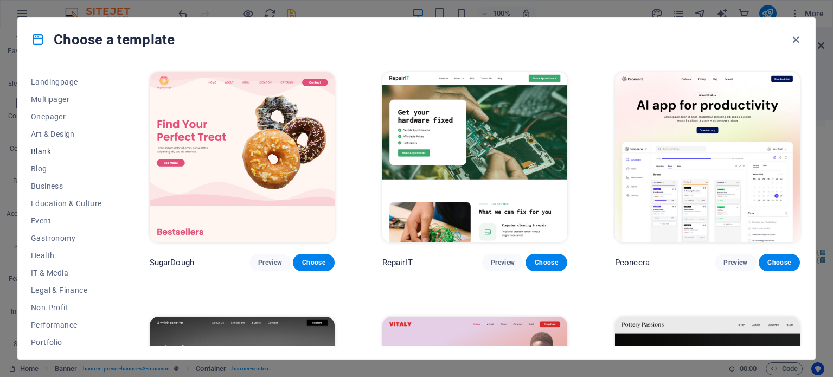
click at [44, 151] on span "Blank" at bounding box center [66, 151] width 71 height 9
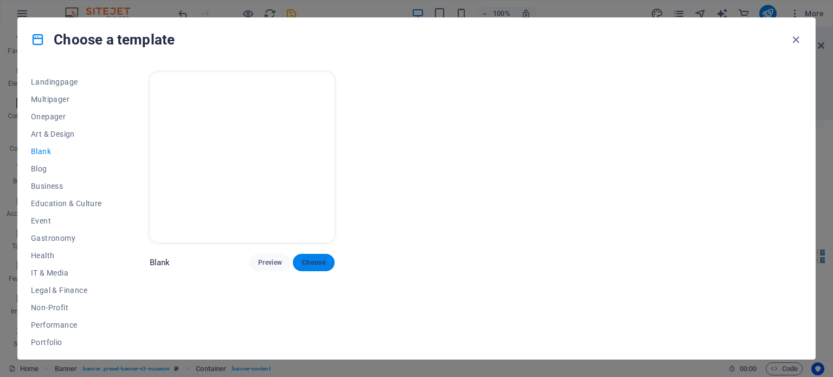
click at [315, 255] on button "Choose" at bounding box center [313, 262] width 41 height 17
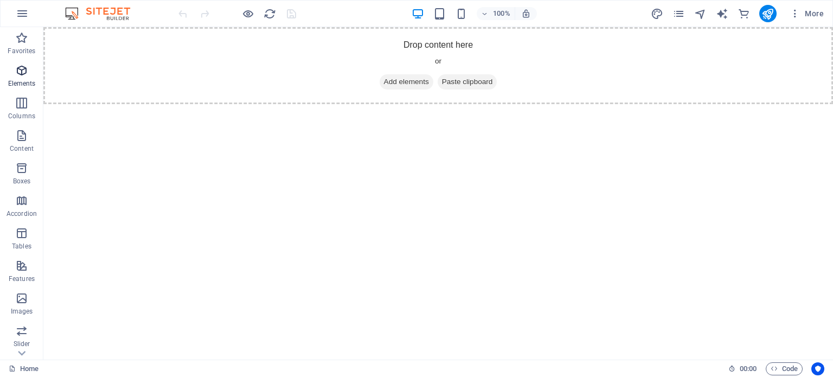
click at [22, 72] on icon "button" at bounding box center [21, 70] width 13 height 13
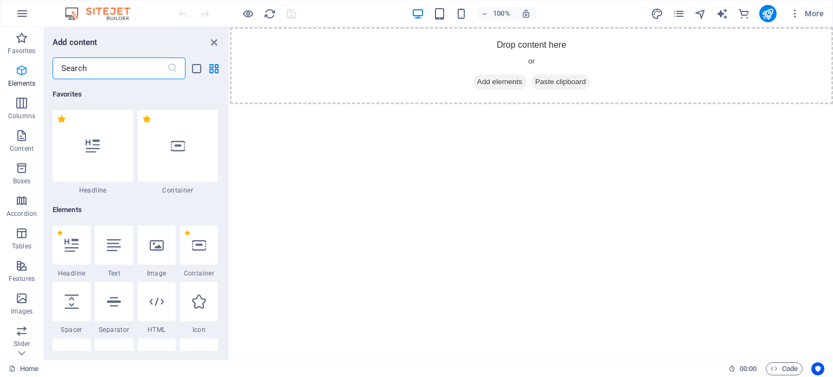
scroll to position [115, 0]
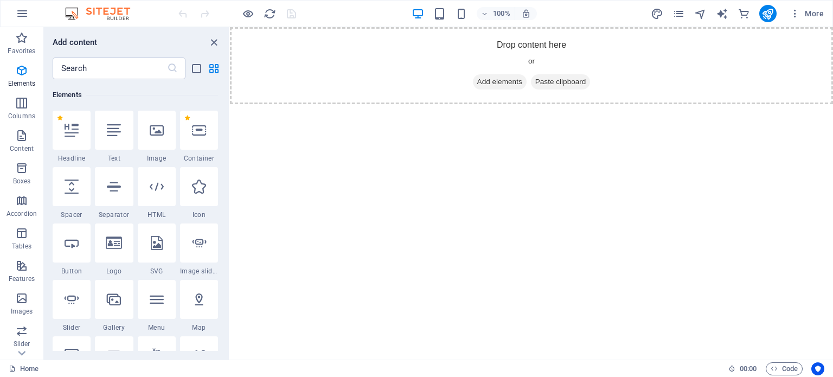
click at [451, 104] on html "Skip to main content Drop content here or Add elements Paste clipboard" at bounding box center [531, 65] width 603 height 77
click at [361, 71] on div "Drop content here or Add elements Paste clipboard" at bounding box center [531, 65] width 603 height 77
drag, startPoint x: 214, startPoint y: 41, endPoint x: 364, endPoint y: 43, distance: 149.7
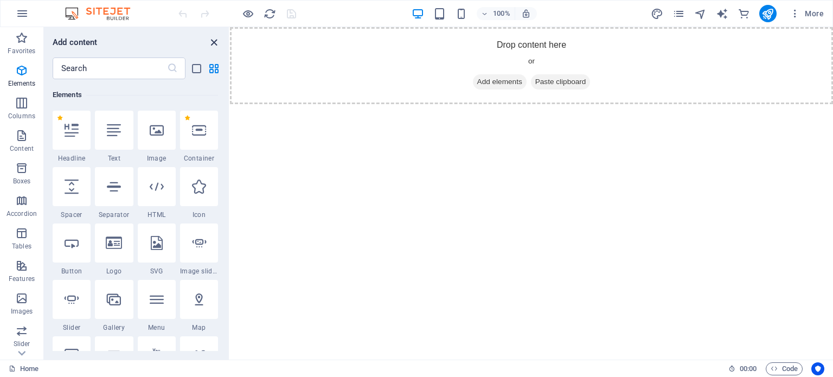
click at [214, 41] on icon "close panel" at bounding box center [214, 42] width 12 height 12
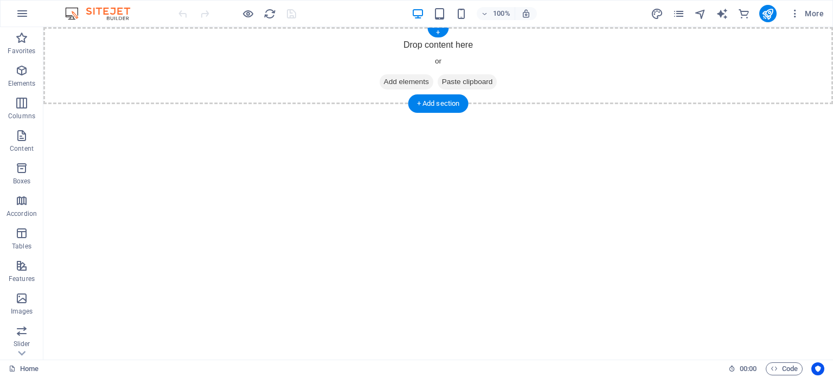
click at [562, 63] on div "Drop content here or Add elements Paste clipboard" at bounding box center [438, 65] width 790 height 77
click at [328, 52] on div "Drop content here or Add elements Paste clipboard" at bounding box center [438, 65] width 790 height 77
click at [602, 73] on div "Drop content here or Add elements Paste clipboard" at bounding box center [438, 65] width 790 height 77
click at [24, 39] on icon "button" at bounding box center [21, 37] width 13 height 13
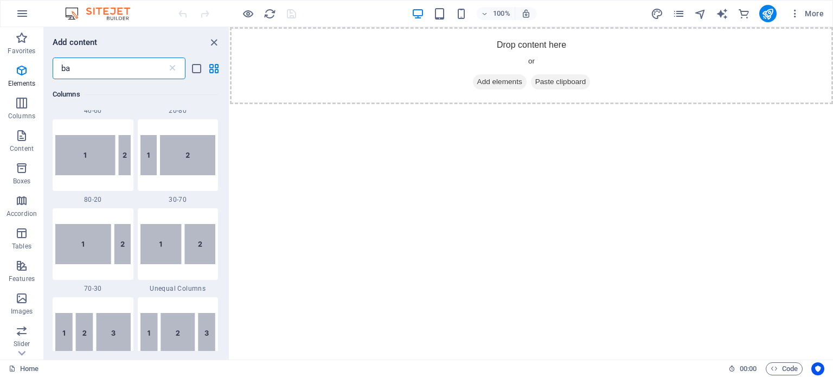
scroll to position [0, 0]
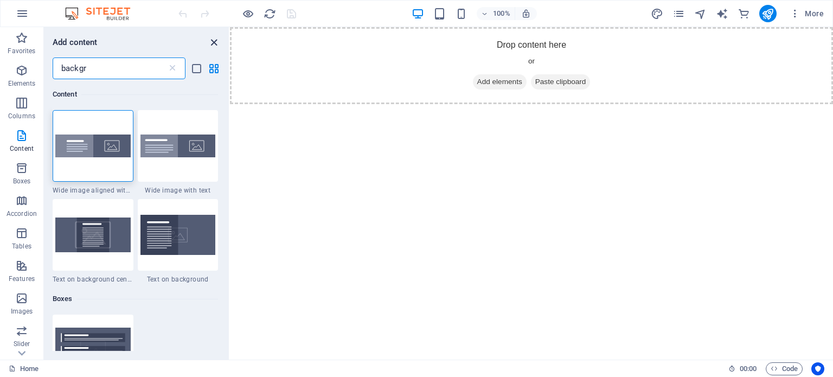
type input "backgr"
click at [213, 45] on icon "close panel" at bounding box center [214, 42] width 12 height 12
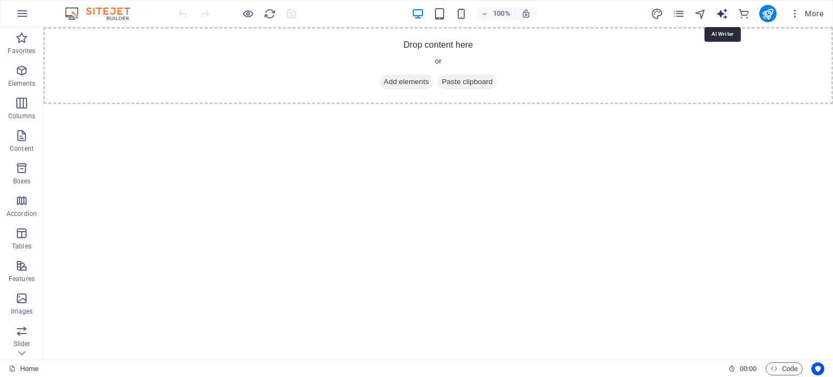
click at [722, 10] on icon "text_generator" at bounding box center [722, 14] width 12 height 12
select select "English"
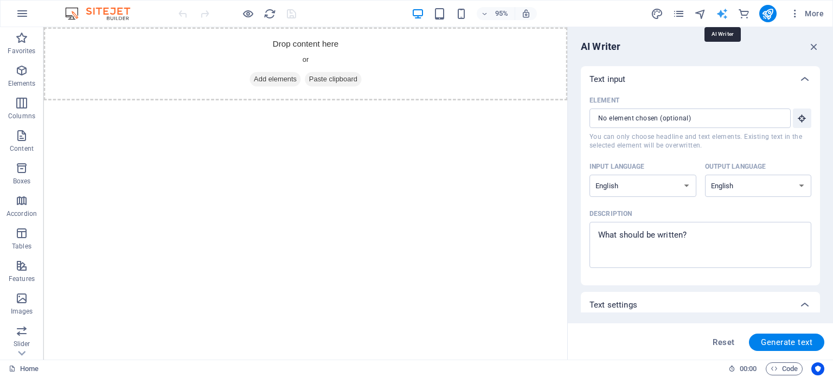
click at [723, 15] on icon "text_generator" at bounding box center [722, 14] width 12 height 12
drag, startPoint x: 812, startPoint y: 46, endPoint x: 751, endPoint y: 5, distance: 73.3
click at [812, 46] on icon "button" at bounding box center [814, 47] width 12 height 12
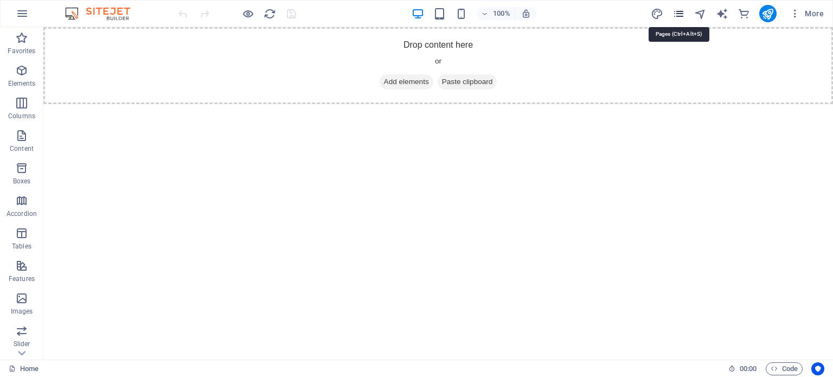
click at [680, 11] on icon "pages" at bounding box center [679, 14] width 12 height 12
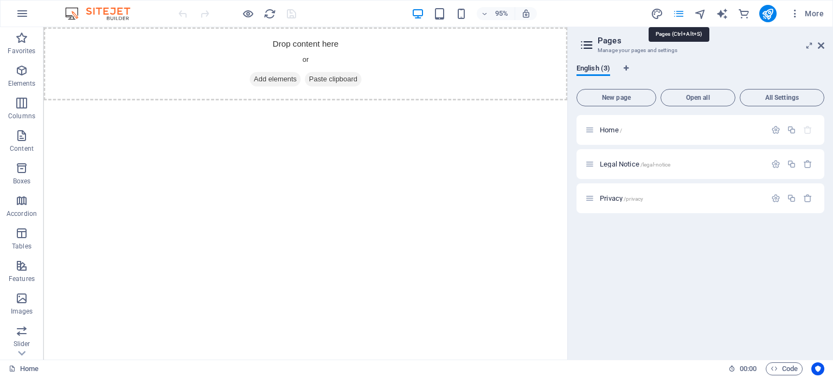
click at [680, 11] on icon "pages" at bounding box center [679, 14] width 12 height 12
click at [658, 12] on icon "design" at bounding box center [657, 14] width 12 height 12
select select "px"
select select "400"
select select "px"
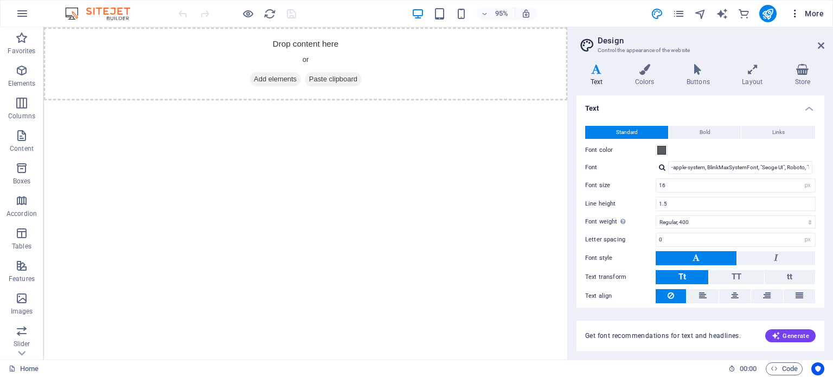
click at [794, 14] on icon "button" at bounding box center [795, 13] width 11 height 11
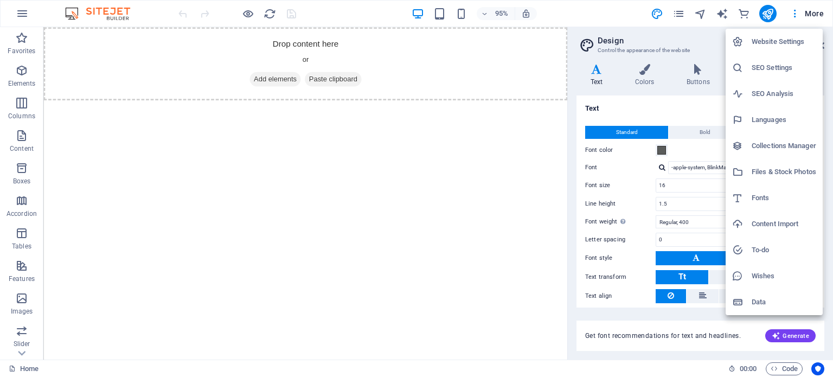
click at [476, 129] on div at bounding box center [416, 188] width 833 height 377
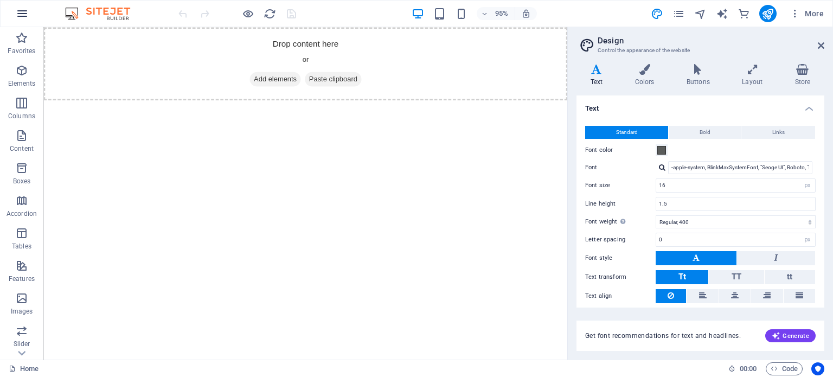
click at [23, 12] on icon "button" at bounding box center [22, 13] width 13 height 13
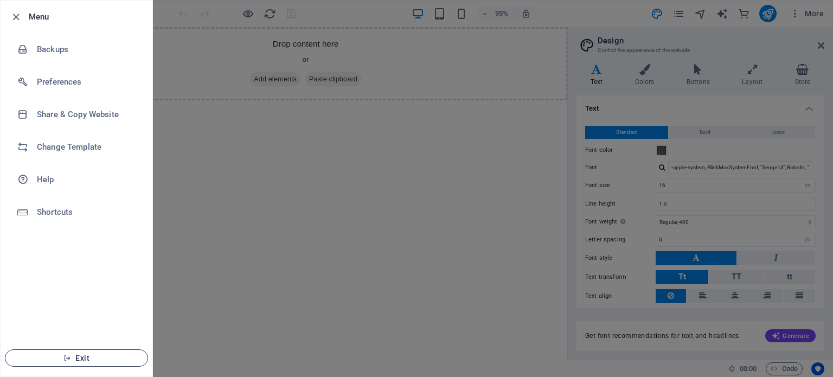
click at [80, 354] on span "Exit" at bounding box center [76, 358] width 125 height 9
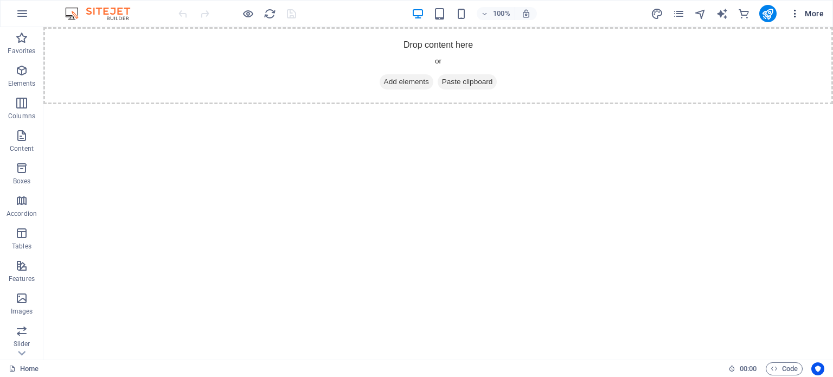
click at [796, 13] on icon "button" at bounding box center [795, 13] width 11 height 11
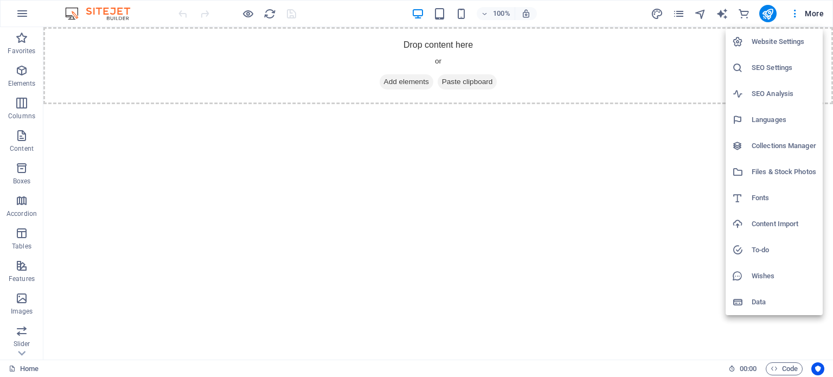
click at [22, 11] on div at bounding box center [416, 188] width 833 height 377
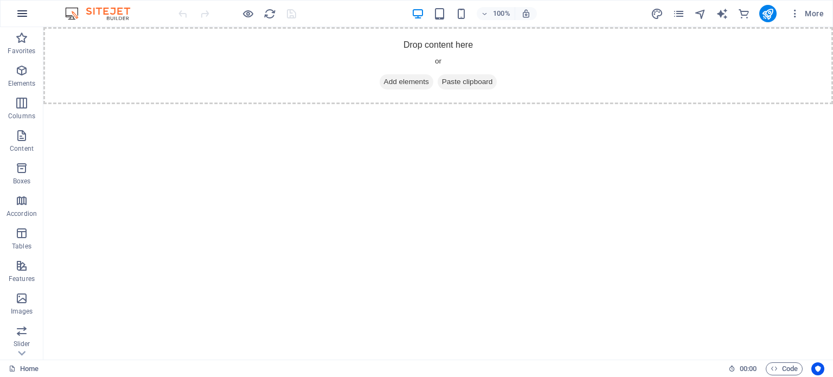
click at [24, 14] on icon "button" at bounding box center [22, 13] width 13 height 13
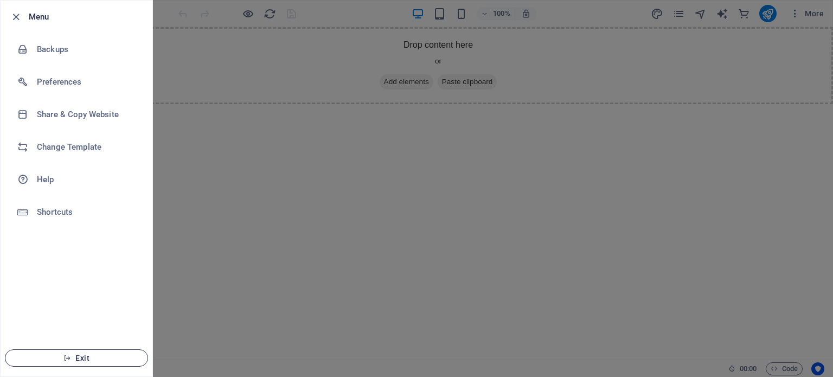
click at [75, 361] on span "Exit" at bounding box center [76, 358] width 125 height 9
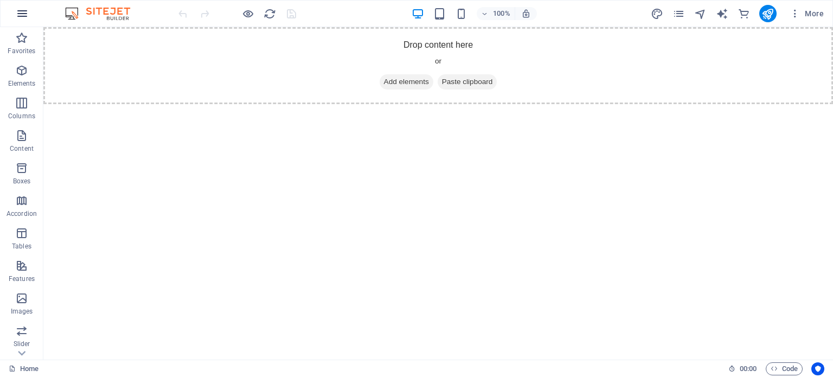
click at [20, 11] on icon "button" at bounding box center [22, 13] width 13 height 13
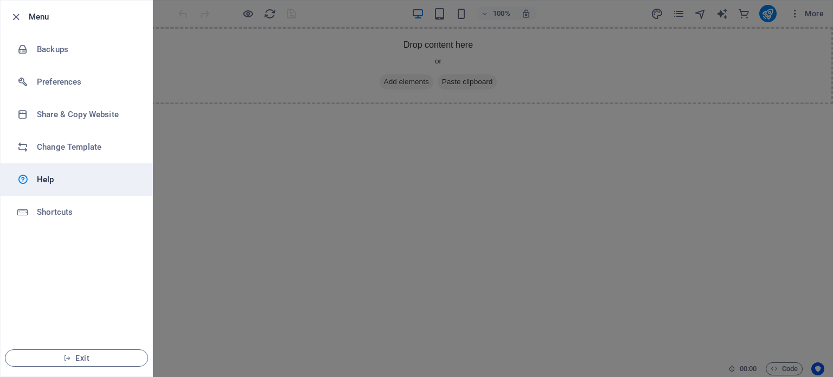
click at [46, 176] on h6 "Help" at bounding box center [87, 179] width 100 height 13
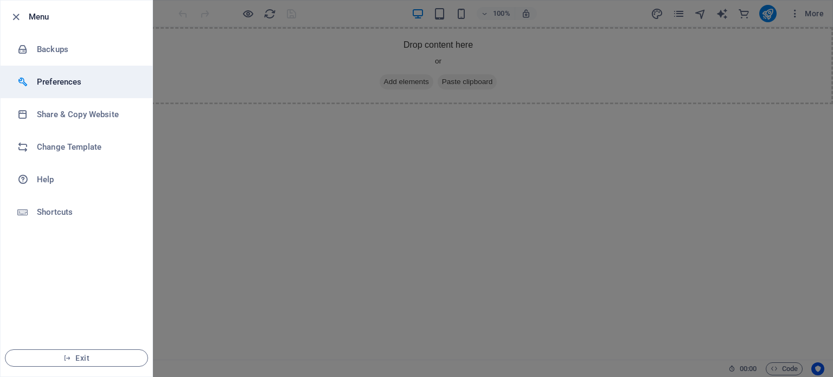
click at [59, 82] on h6 "Preferences" at bounding box center [87, 81] width 100 height 13
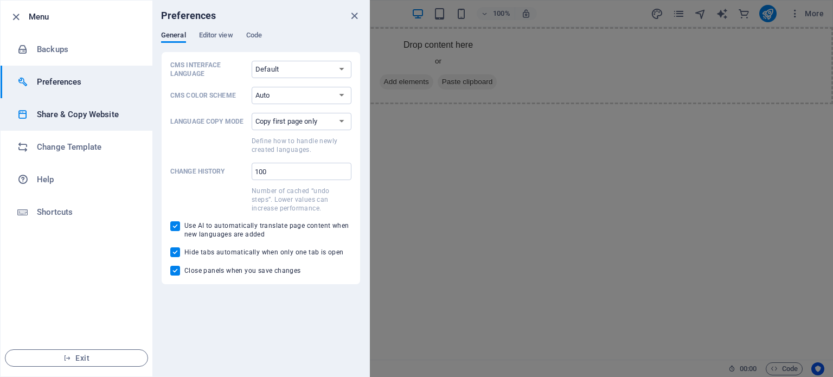
click at [69, 105] on li "Share & Copy Website" at bounding box center [77, 114] width 152 height 33
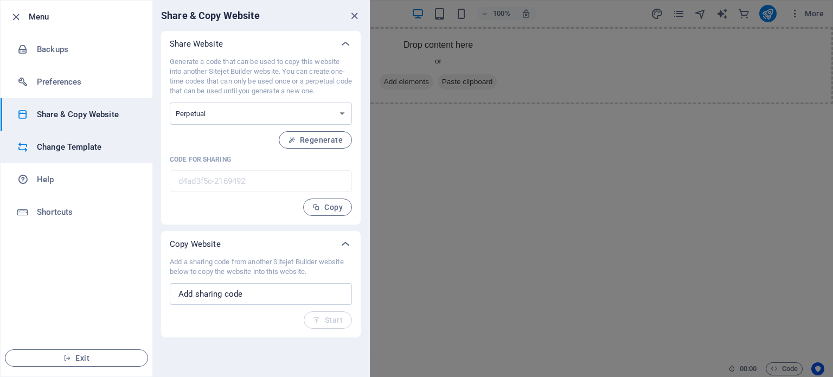
click at [75, 147] on h6 "Change Template" at bounding box center [87, 146] width 100 height 13
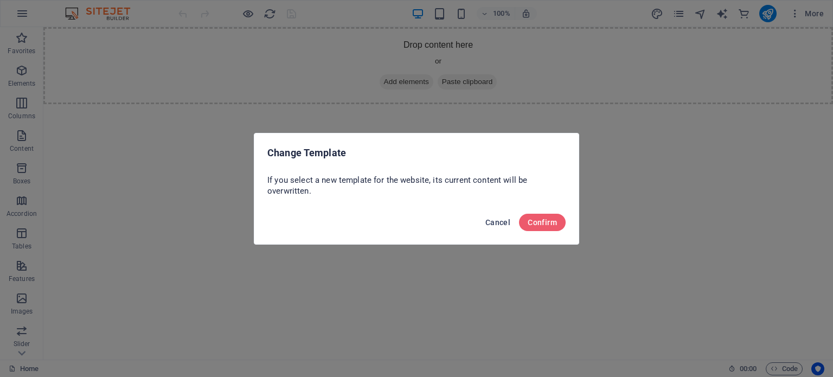
click at [495, 219] on span "Cancel" at bounding box center [497, 222] width 25 height 9
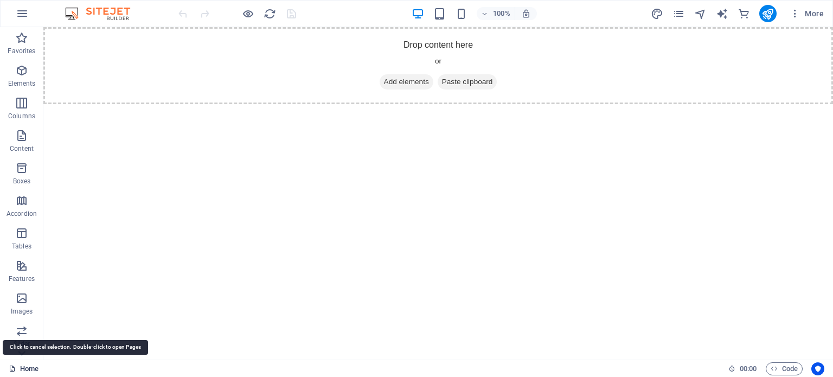
click at [14, 364] on link "Home" at bounding box center [24, 368] width 30 height 13
click at [19, 351] on icon at bounding box center [22, 353] width 8 height 5
click at [65, 10] on img at bounding box center [102, 13] width 81 height 13
click at [27, 12] on icon "button" at bounding box center [22, 13] width 13 height 13
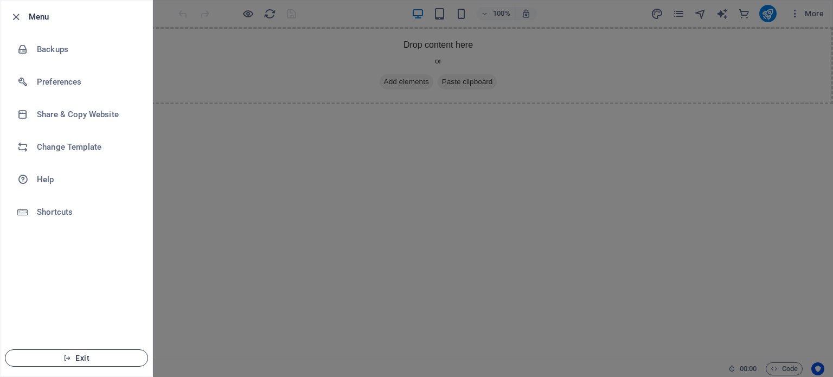
click at [65, 352] on button "Exit" at bounding box center [76, 357] width 143 height 17
